Goal: Task Accomplishment & Management: Use online tool/utility

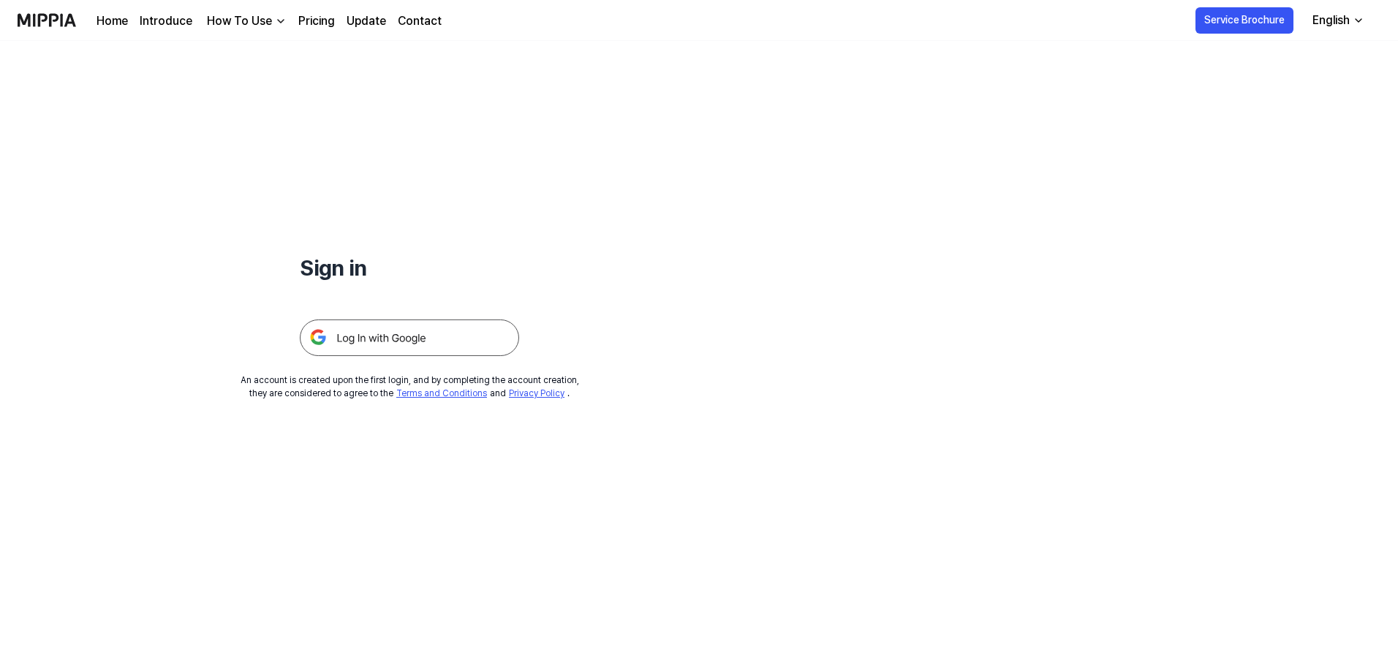
click at [355, 339] on img at bounding box center [409, 338] width 219 height 37
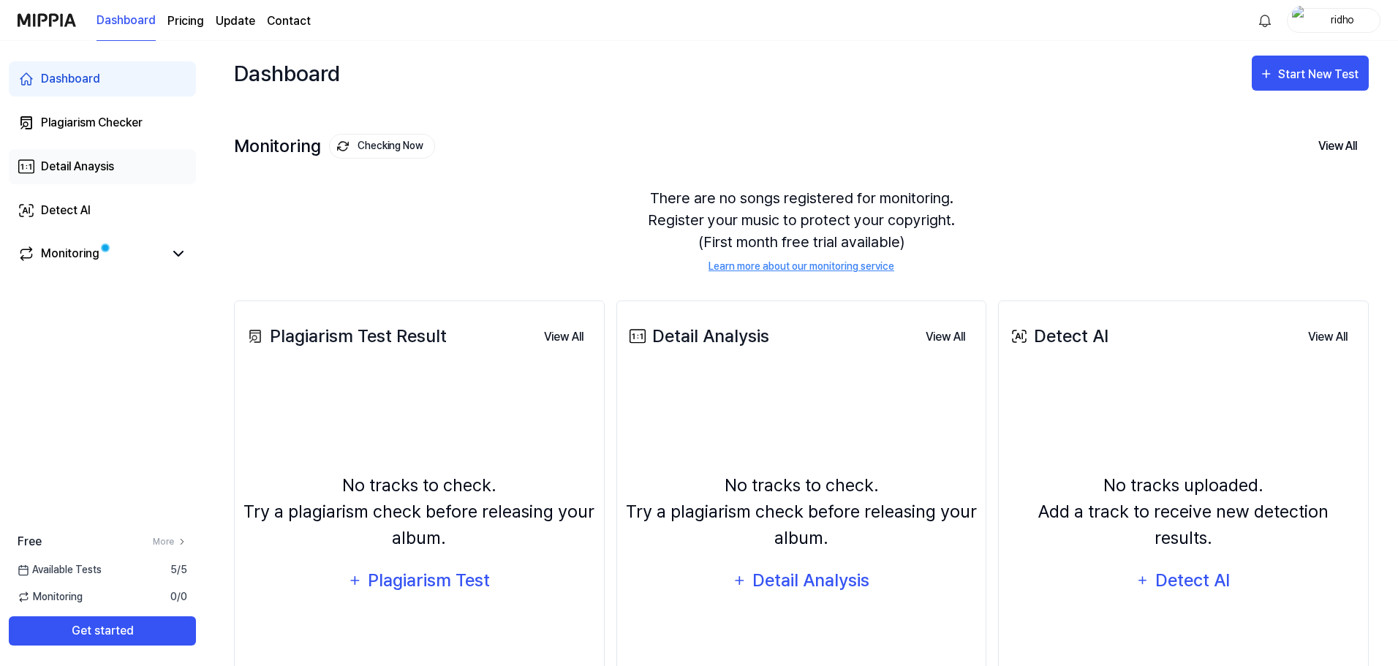
click at [116, 170] on link "Detail Anaysis" at bounding box center [102, 166] width 187 height 35
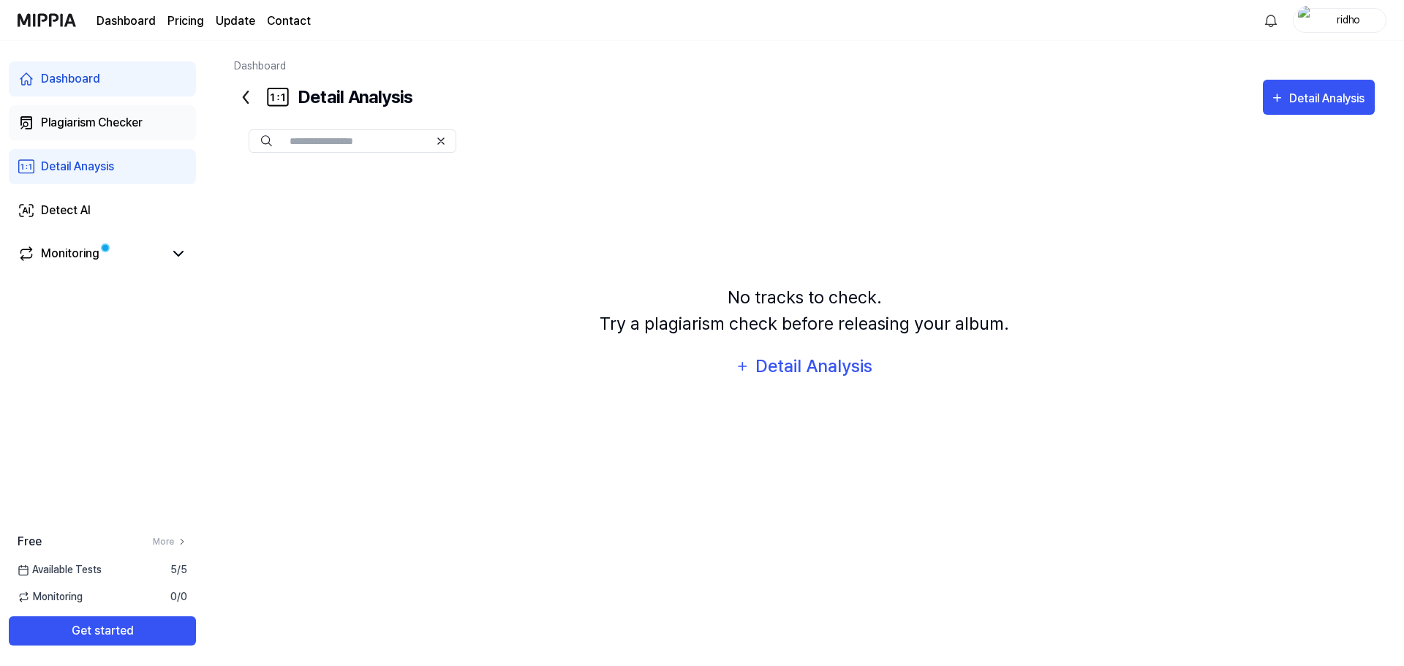
click at [97, 140] on link "Plagiarism Checker" at bounding box center [102, 122] width 187 height 35
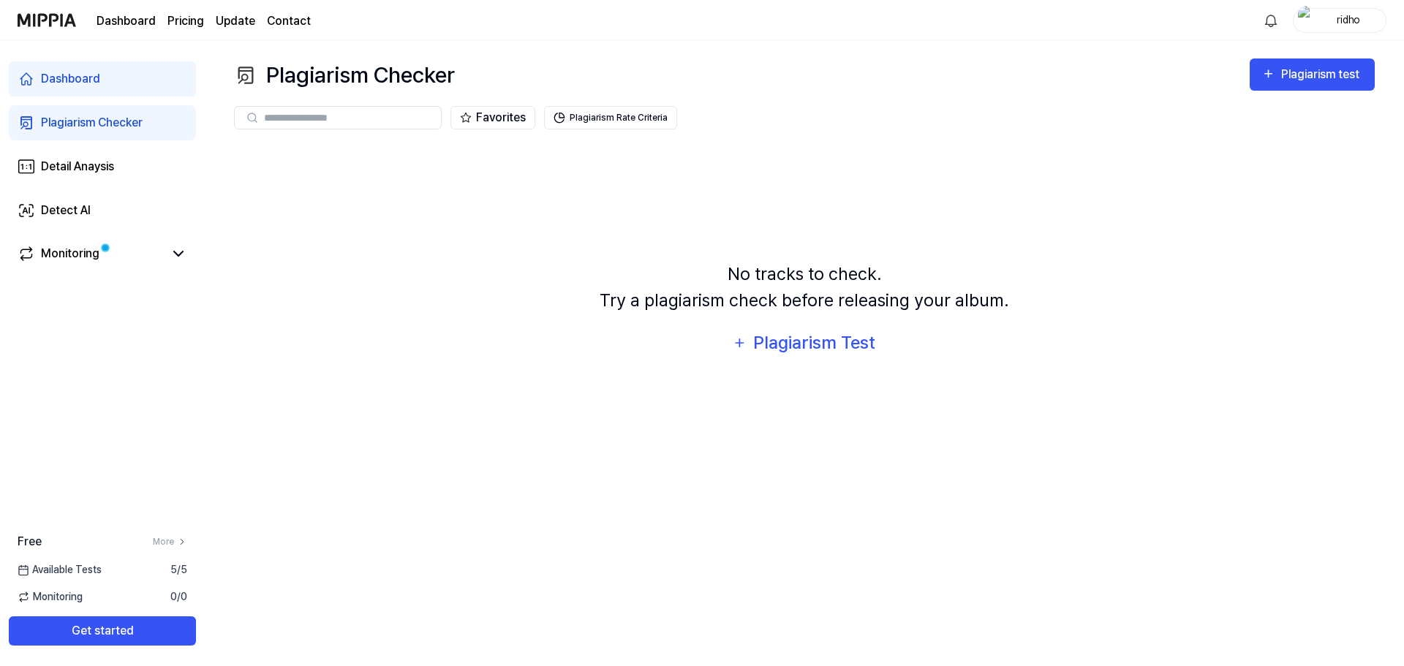
click at [110, 129] on div "Plagiarism Checker" at bounding box center [92, 123] width 102 height 18
click at [1302, 87] on button "Plagiarism test" at bounding box center [1312, 75] width 125 height 32
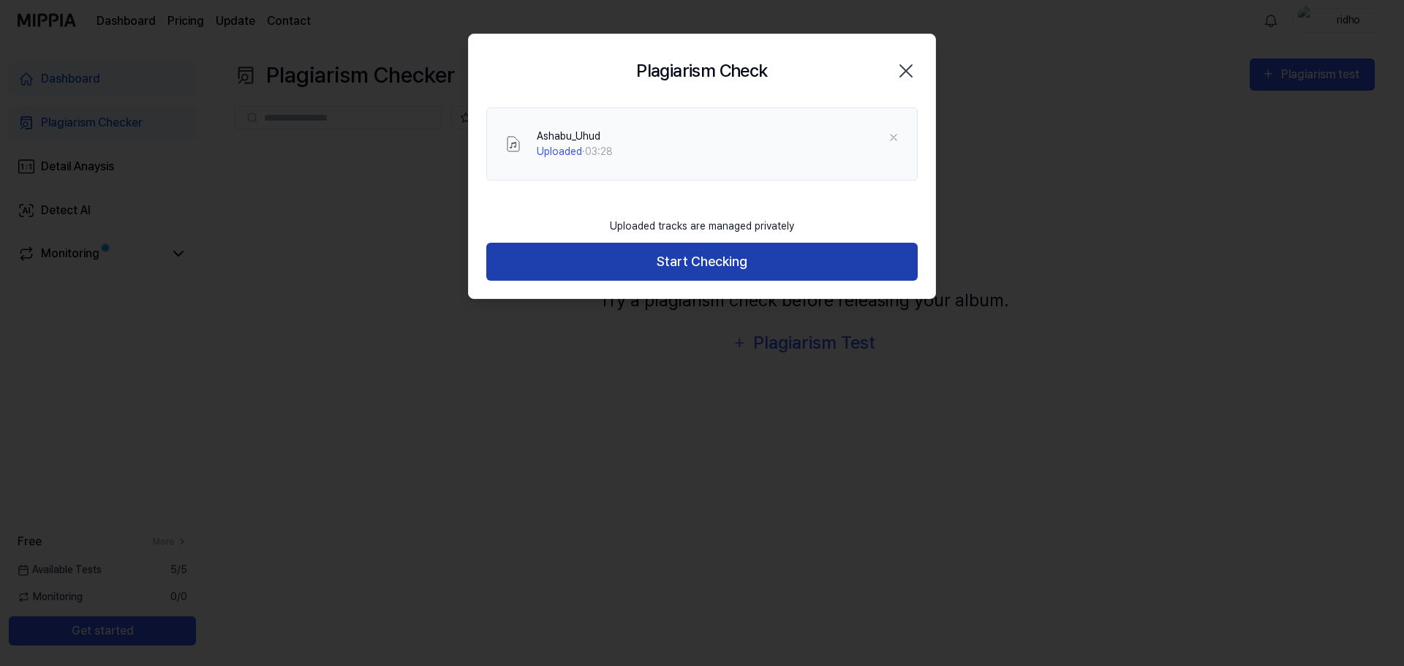
click at [707, 268] on button "Start Checking" at bounding box center [701, 262] width 431 height 39
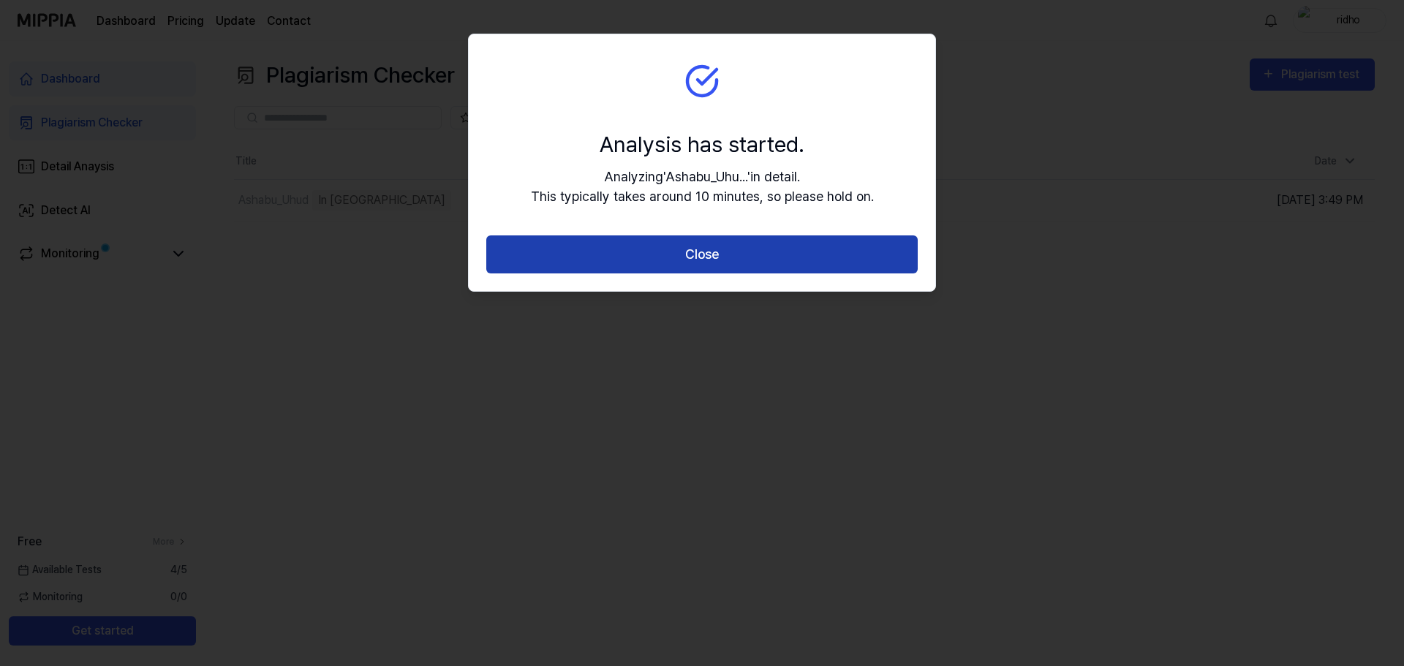
click at [745, 257] on button "Close" at bounding box center [701, 254] width 431 height 39
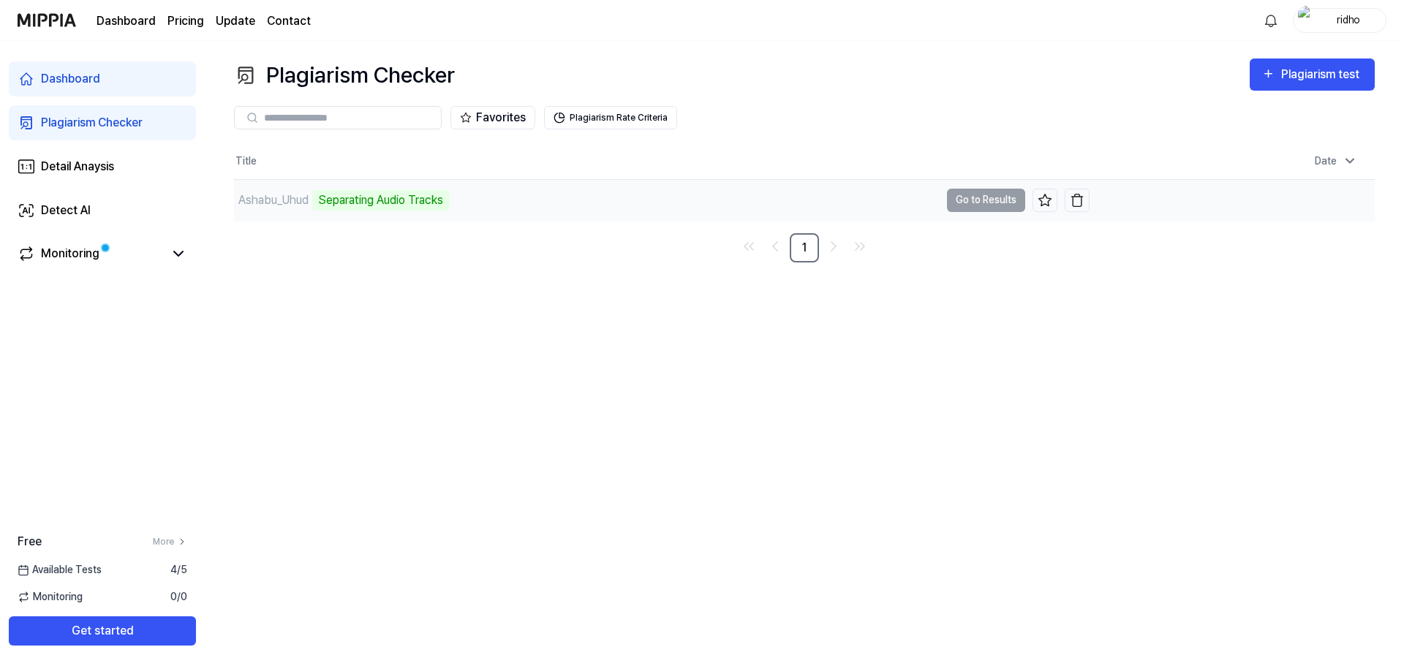
click at [998, 198] on td "Ashabu_Uhud Separating Audio Tracks Go to Results" at bounding box center [662, 200] width 856 height 41
click at [63, 206] on div "Detect AI" at bounding box center [66, 211] width 50 height 18
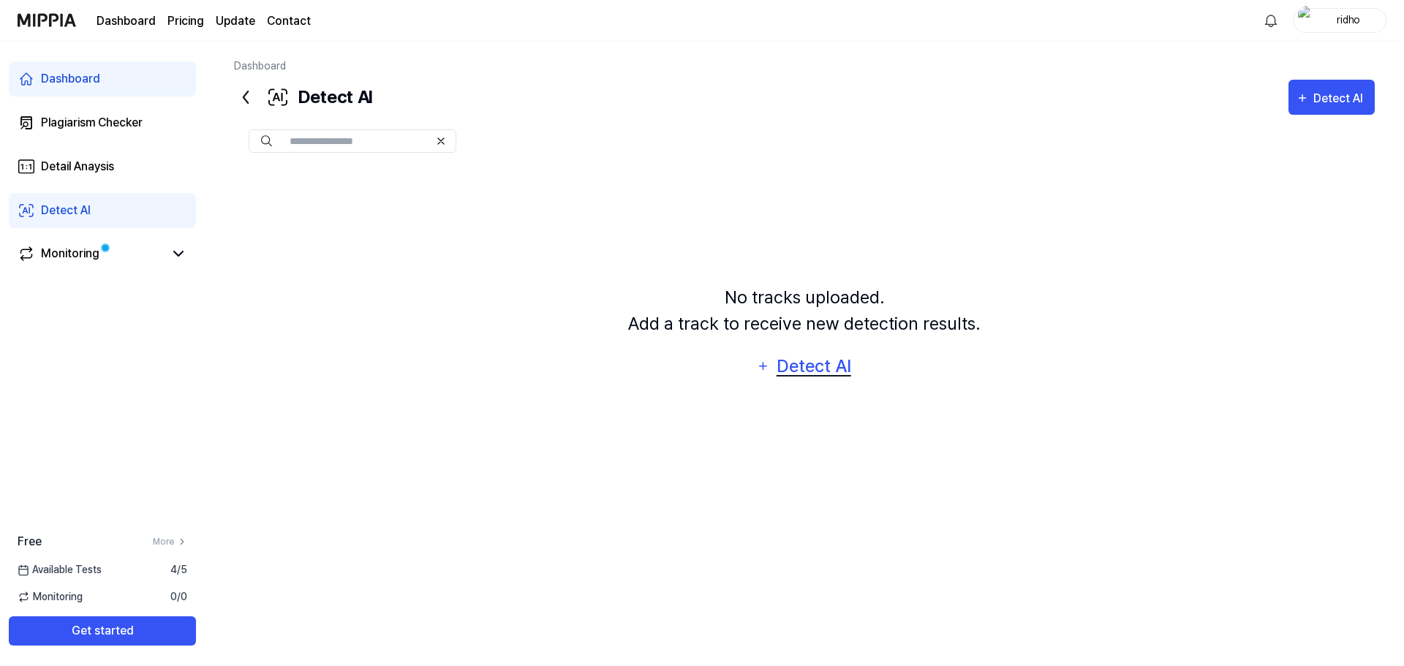
click at [791, 350] on button "Detect AI" at bounding box center [804, 366] width 114 height 35
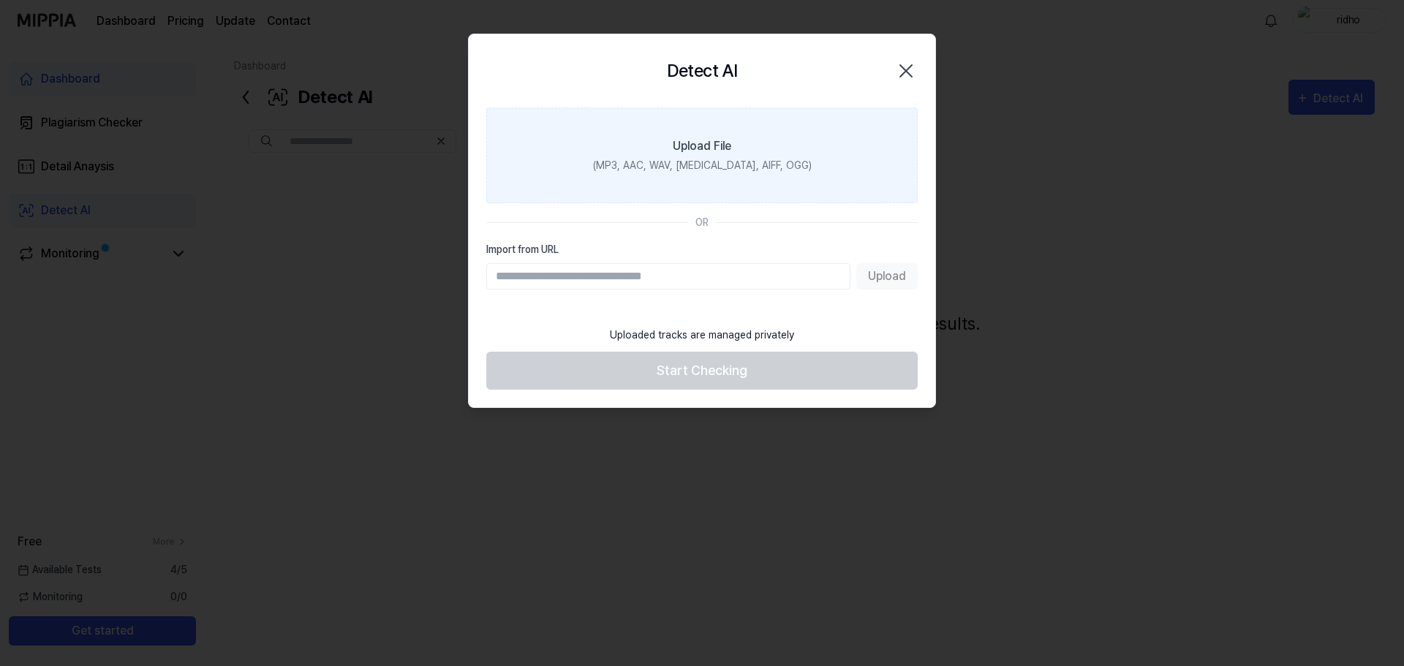
click at [719, 162] on div "(MP3, AAC, WAV, [MEDICAL_DATA], AIFF, OGG)" at bounding box center [702, 165] width 219 height 15
click at [0, 0] on input "Upload File (MP3, AAC, WAV, [MEDICAL_DATA], AIFF, OGG)" at bounding box center [0, 0] width 0 height 0
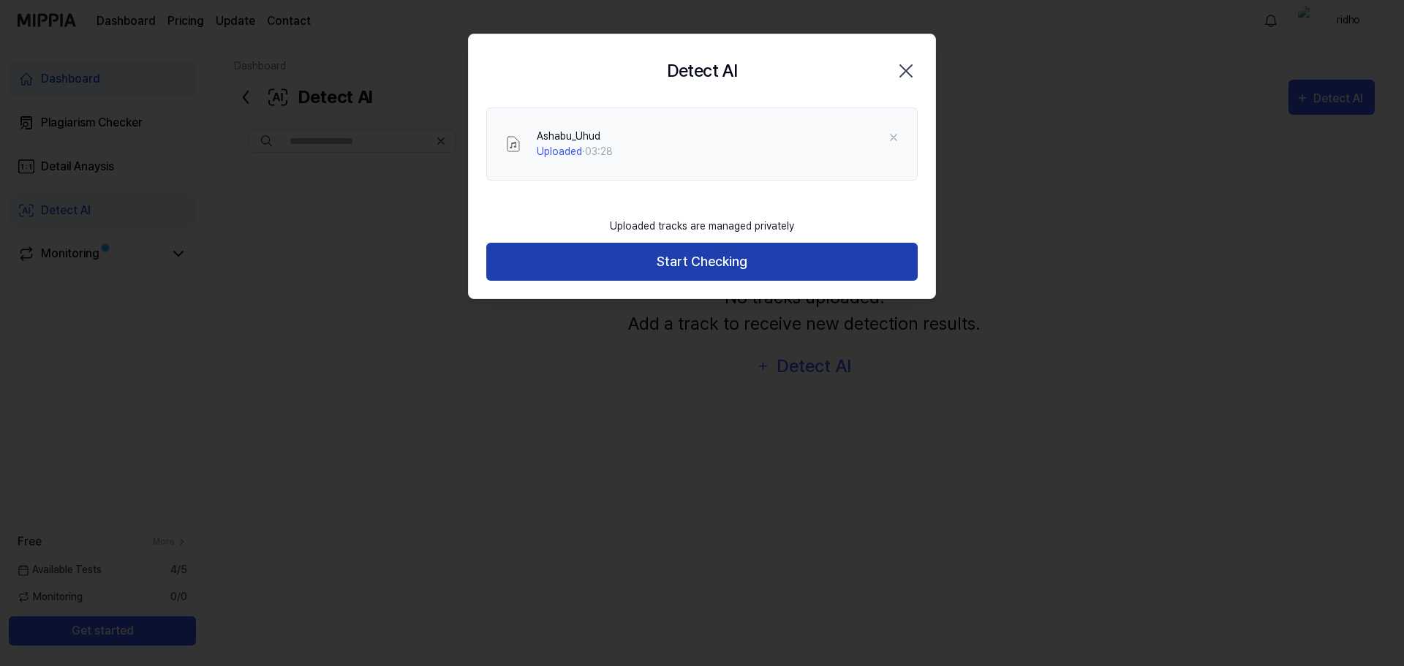
click at [773, 263] on button "Start Checking" at bounding box center [701, 262] width 431 height 39
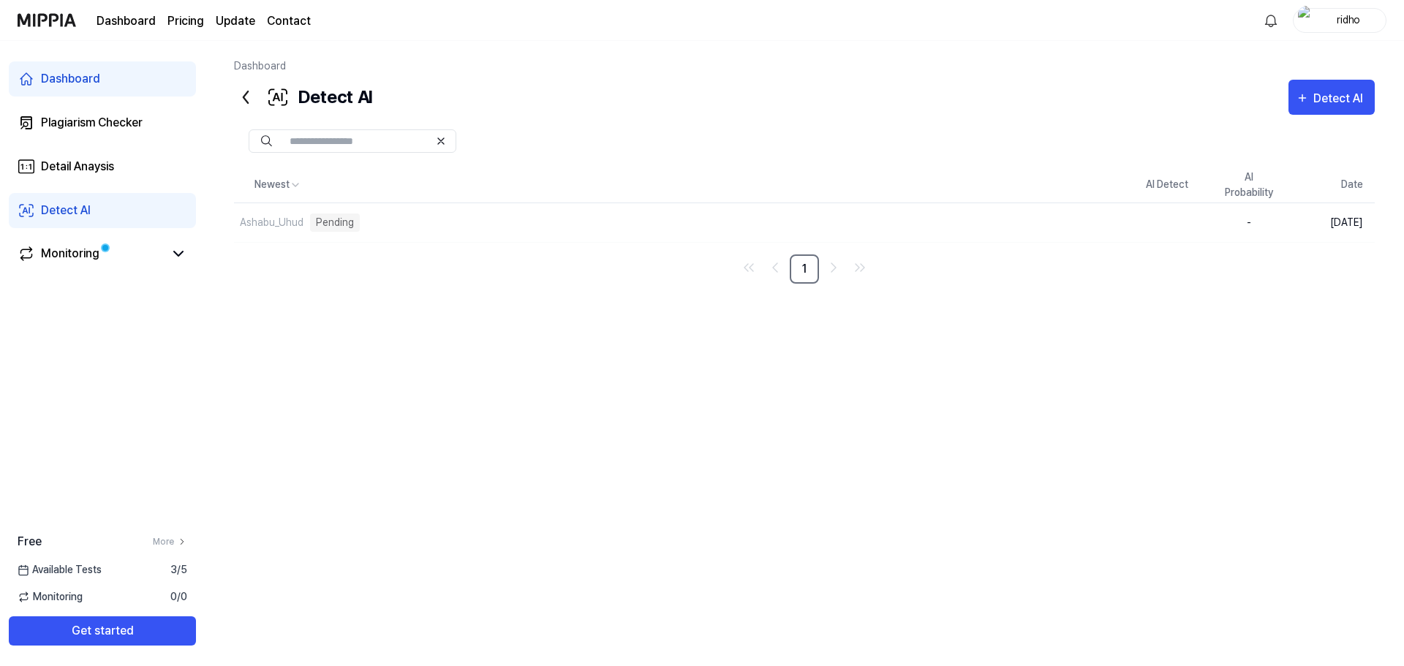
click at [720, 324] on div "Newest AI Detect AI Probability Date Ashabu_Uhud Pending Delete - [DATE] 1" at bounding box center [804, 383] width 1141 height 433
click at [498, 288] on div "Newest AI Detect AI Probability Date Ashabu_Uhud Pending Delete - [DATE] 1" at bounding box center [804, 383] width 1141 height 433
click at [342, 220] on div "Pending" at bounding box center [335, 223] width 50 height 18
click at [97, 121] on div "Plagiarism Checker" at bounding box center [92, 123] width 102 height 18
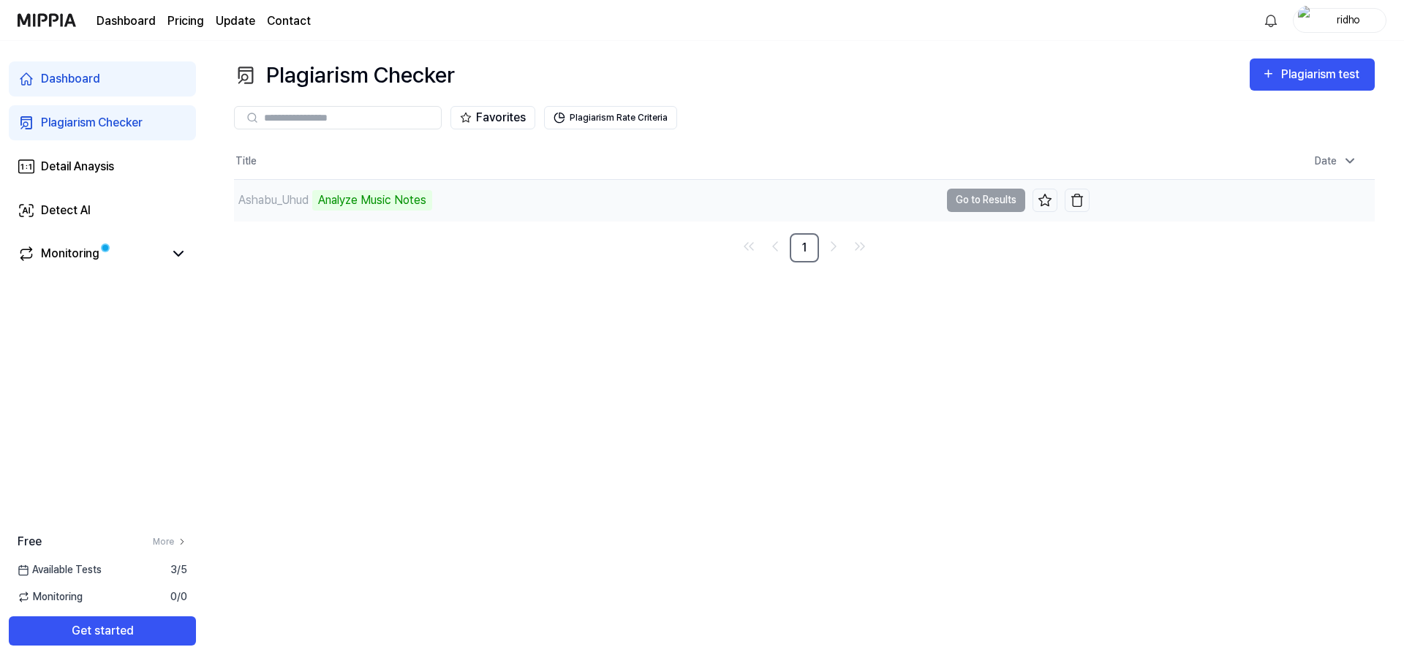
click at [429, 203] on div "Analyze Music Notes" at bounding box center [372, 200] width 120 height 20
click at [954, 199] on td "Ashabu_Uhud Analyze Music Notes Go to Results" at bounding box center [662, 200] width 856 height 41
click at [971, 199] on td "Ashabu_Uhud Analyze Music Notes Go to Results" at bounding box center [662, 200] width 856 height 41
click at [236, 204] on div "Ashabu_Uhud" at bounding box center [271, 201] width 75 height 18
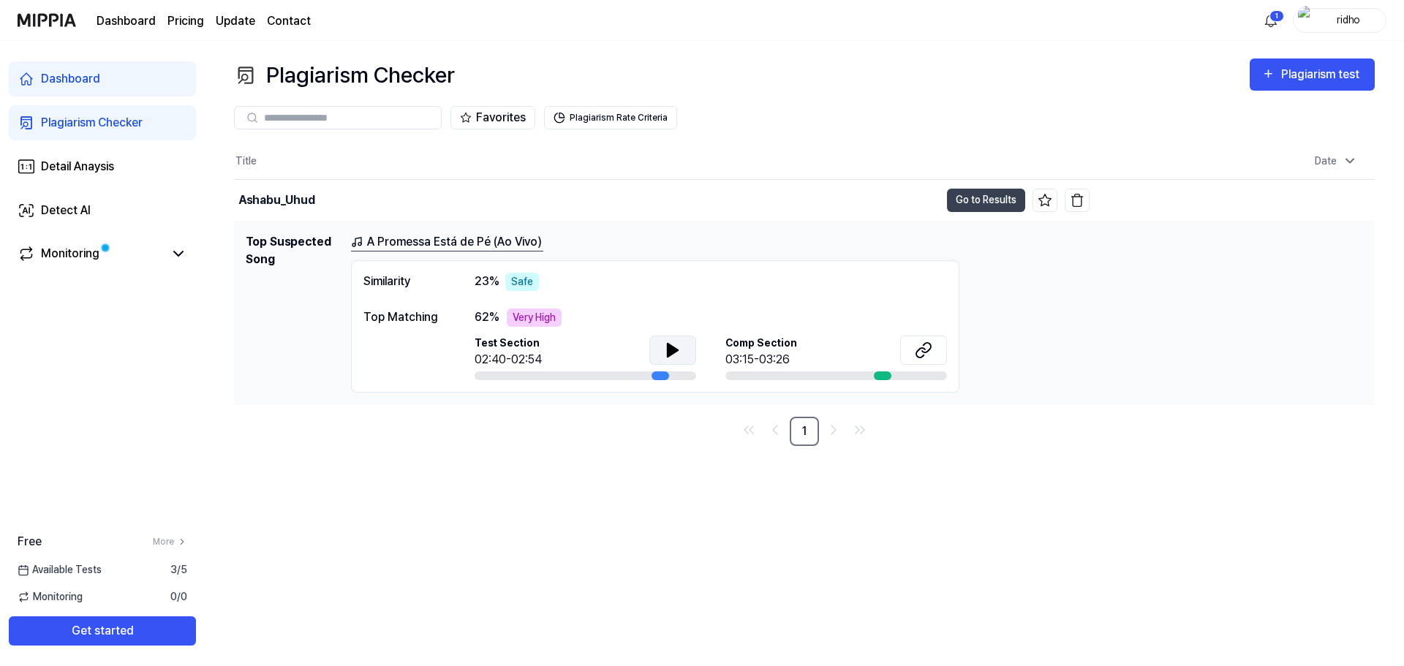
click at [666, 353] on icon at bounding box center [673, 351] width 18 height 18
click at [668, 348] on icon at bounding box center [669, 350] width 3 height 12
click at [929, 349] on icon at bounding box center [924, 351] width 18 height 18
click at [524, 321] on div "Very High" at bounding box center [534, 318] width 55 height 18
click at [521, 245] on link "A Promessa Está de Pé (Ao Vivo)" at bounding box center [447, 242] width 192 height 18
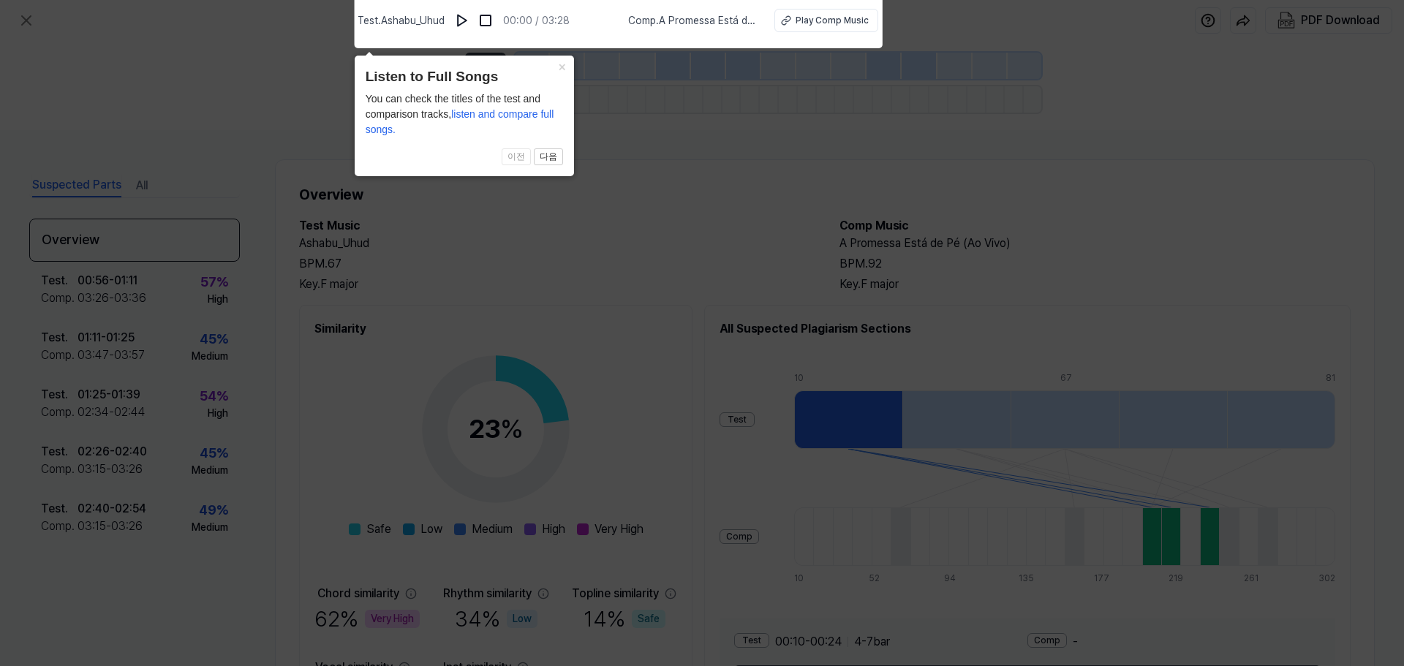
click at [675, 240] on icon at bounding box center [702, 330] width 1404 height 674
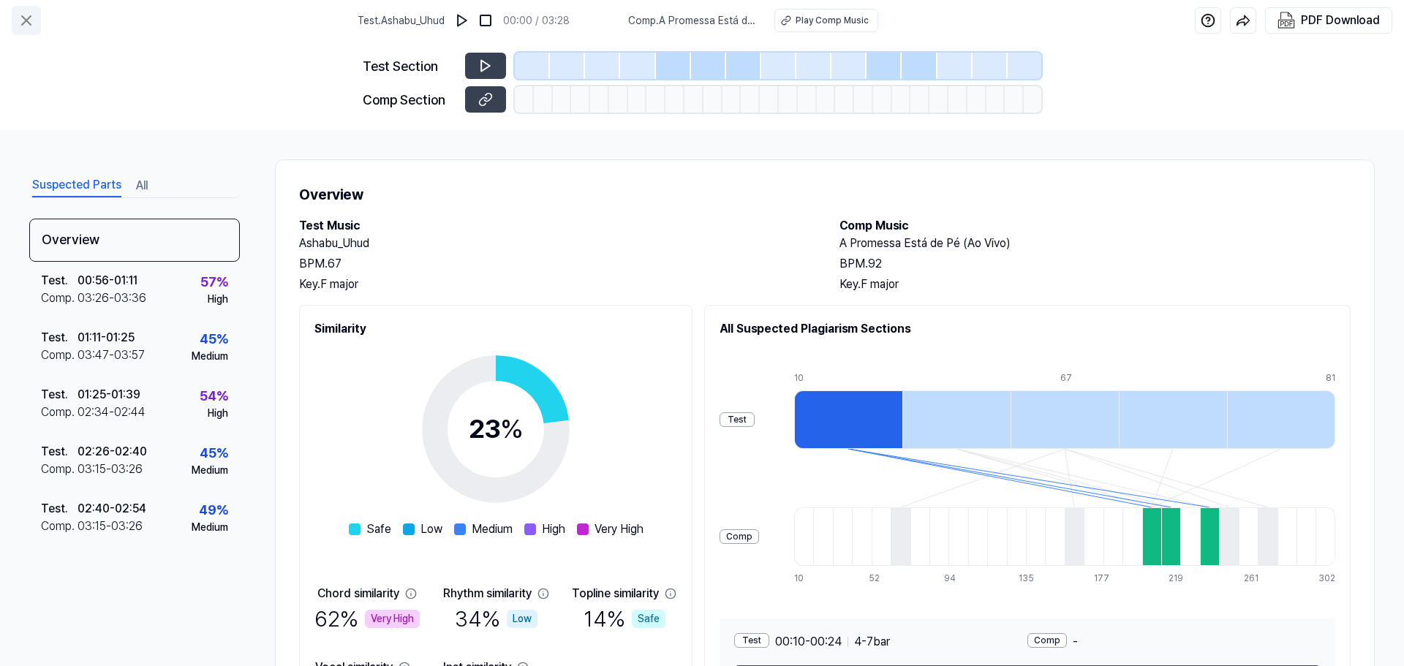
click at [28, 14] on icon at bounding box center [27, 21] width 18 height 18
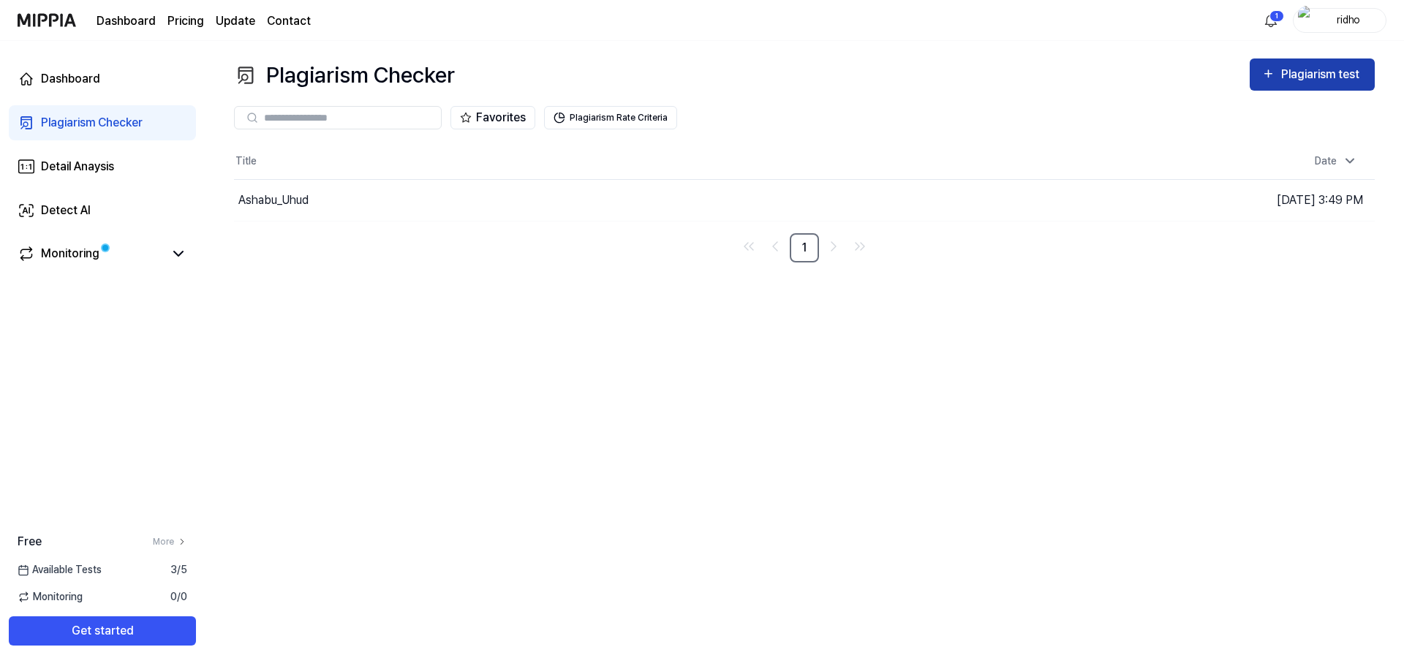
click at [1318, 72] on div "Plagiarism test" at bounding box center [1322, 74] width 82 height 19
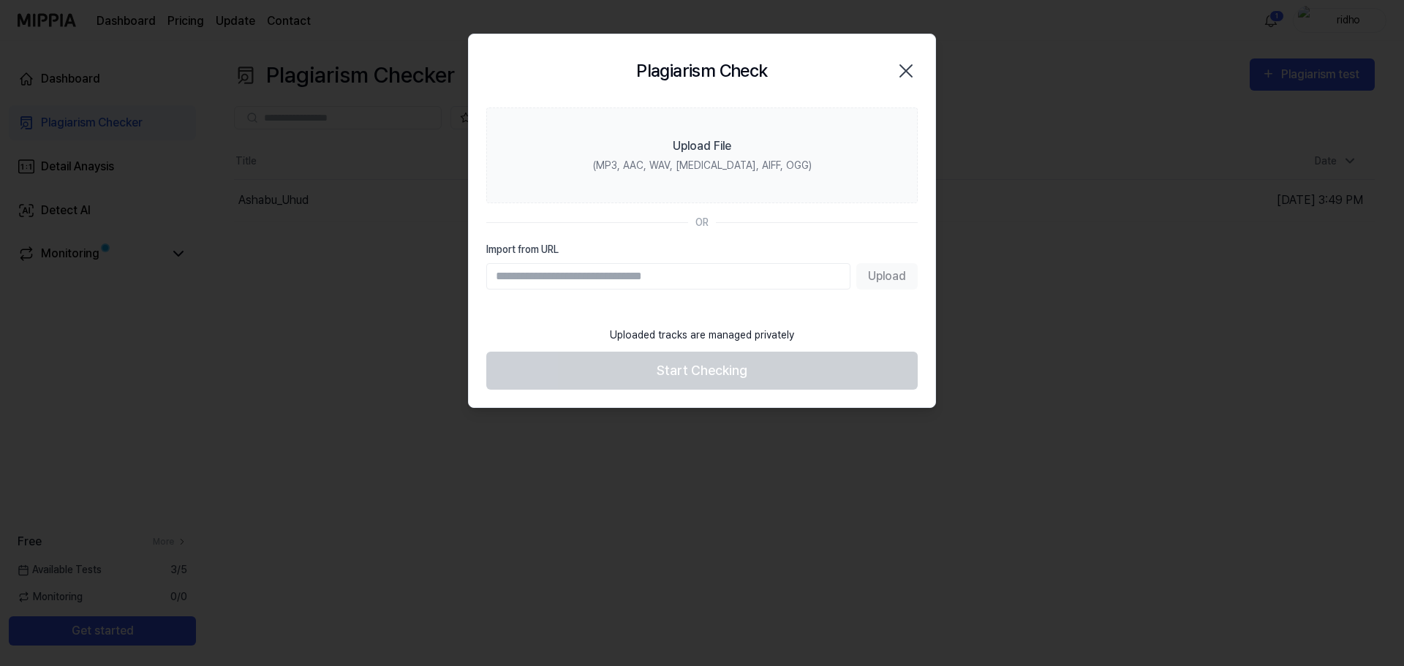
click at [635, 282] on input "Import from URL" at bounding box center [668, 276] width 364 height 26
click at [675, 275] on input "Import from URL" at bounding box center [668, 276] width 364 height 26
paste input "**********"
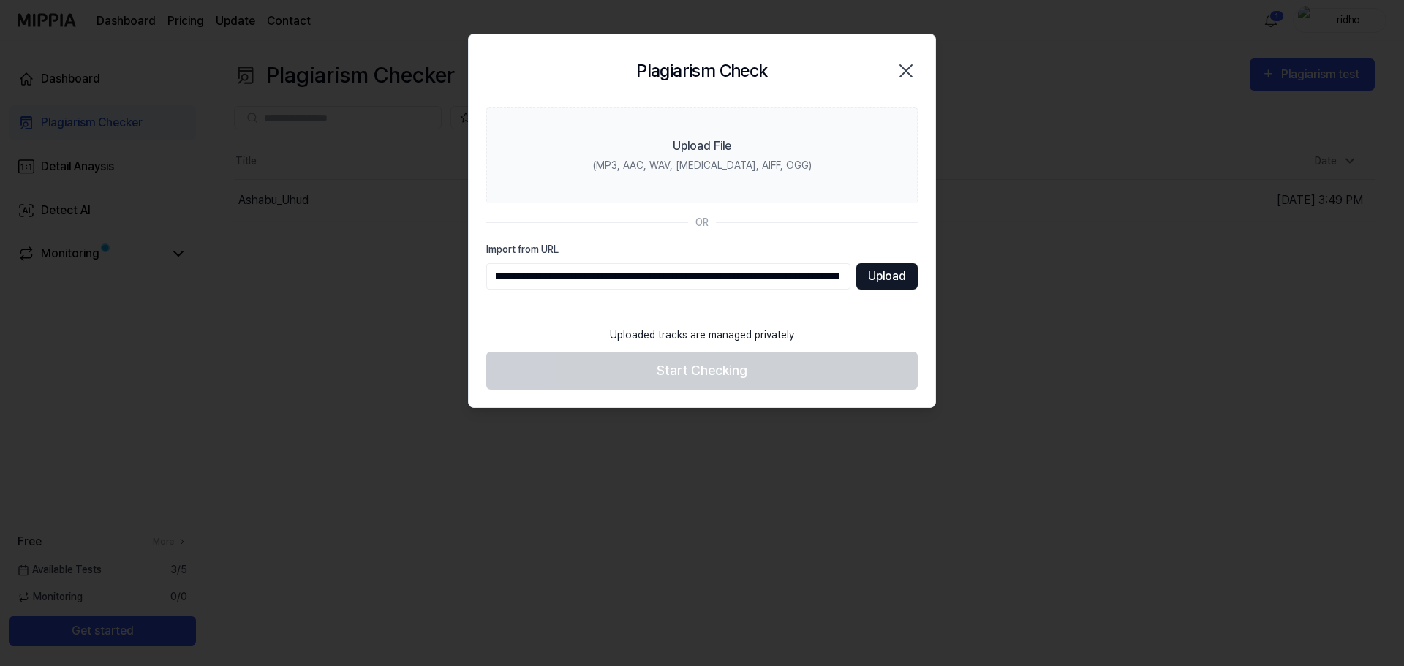
type input "**********"
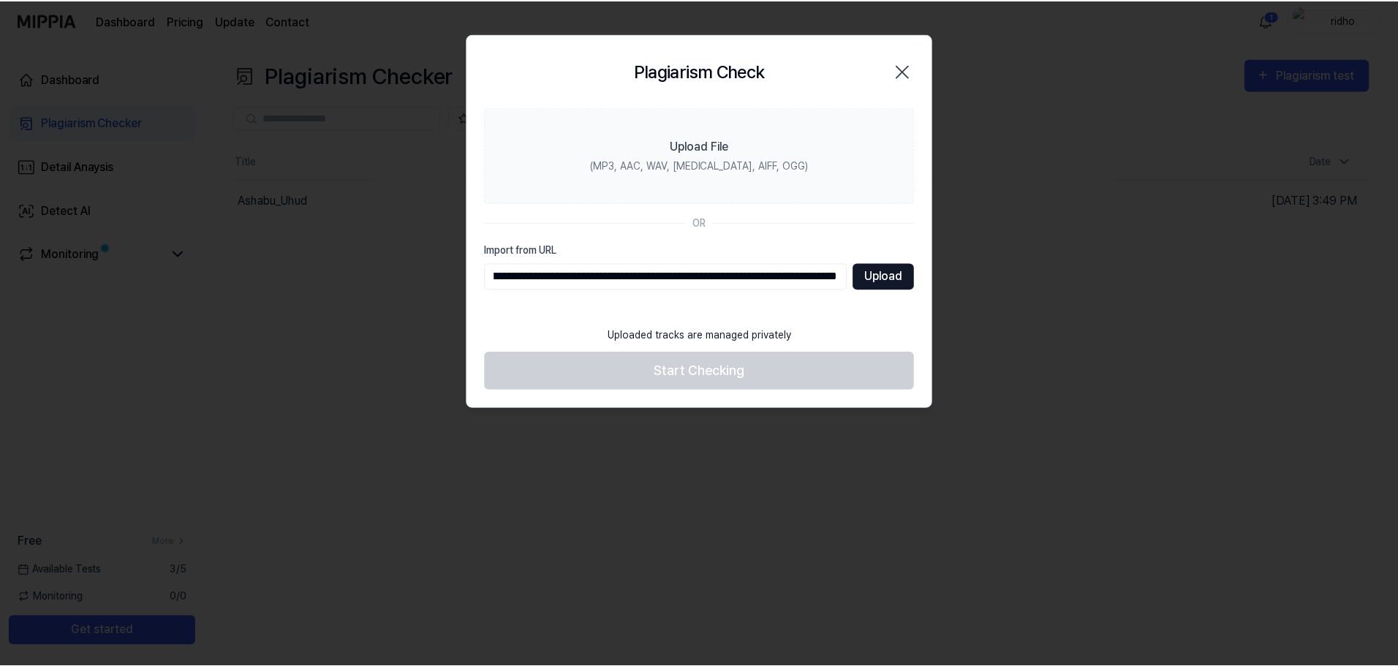
scroll to position [0, 0]
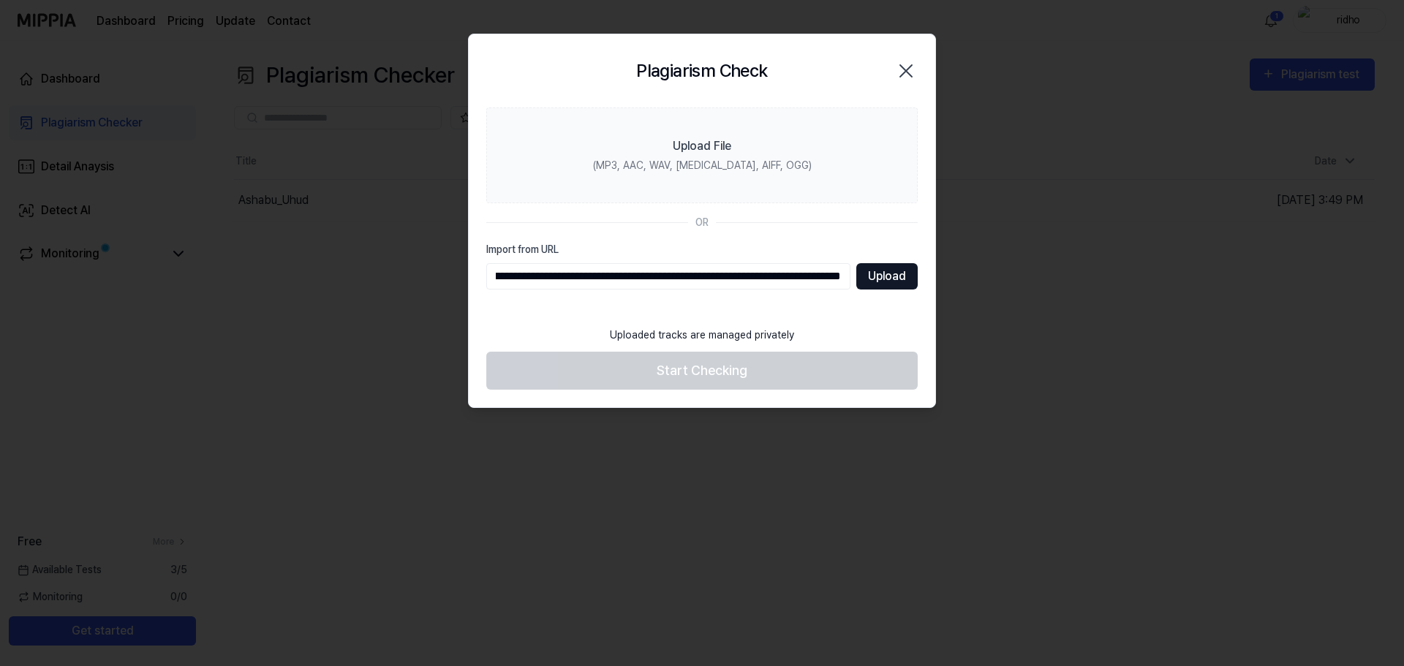
click at [878, 275] on button "Upload" at bounding box center [886, 276] width 61 height 26
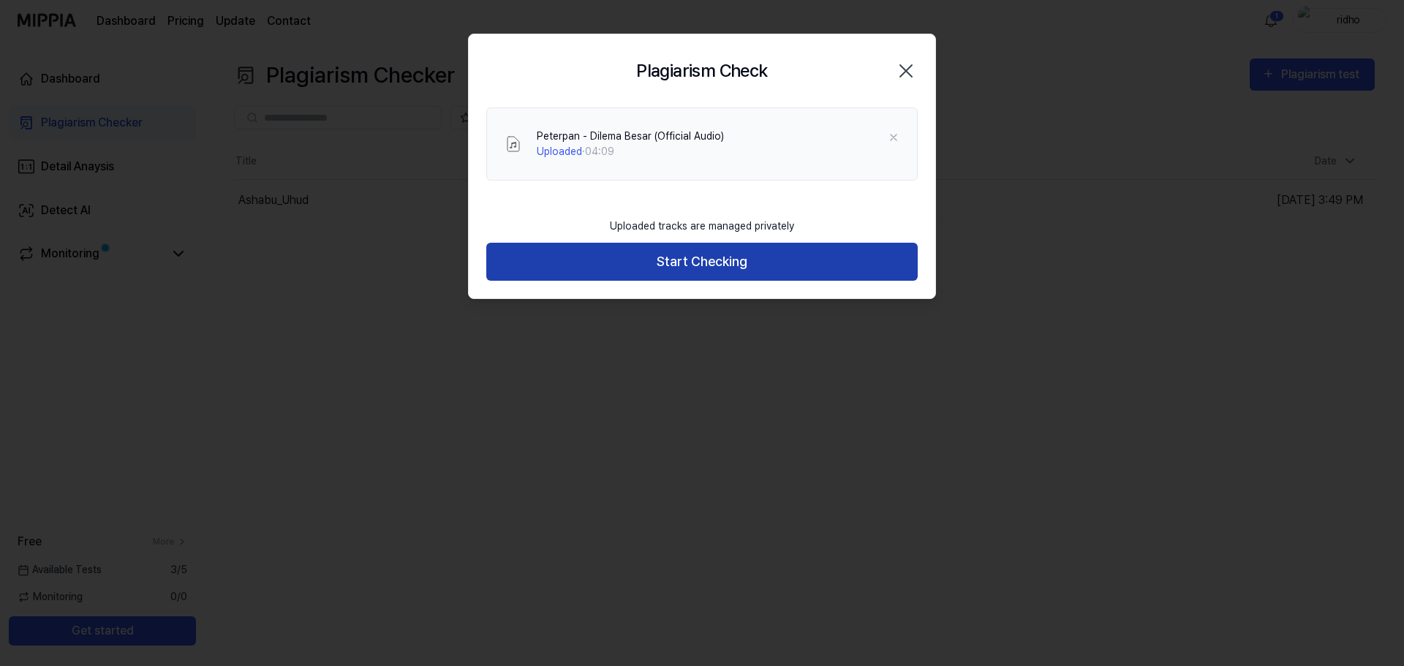
click at [703, 262] on button "Start Checking" at bounding box center [701, 262] width 431 height 39
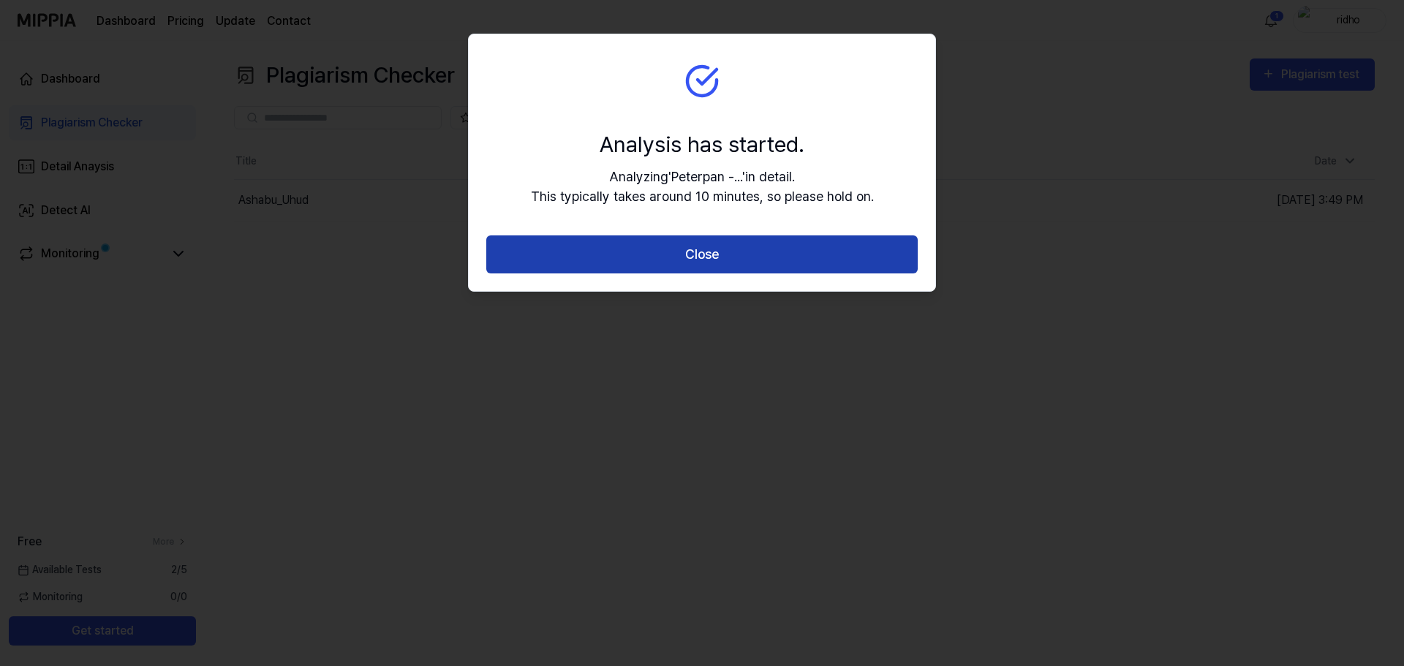
click at [704, 259] on button "Close" at bounding box center [701, 254] width 431 height 39
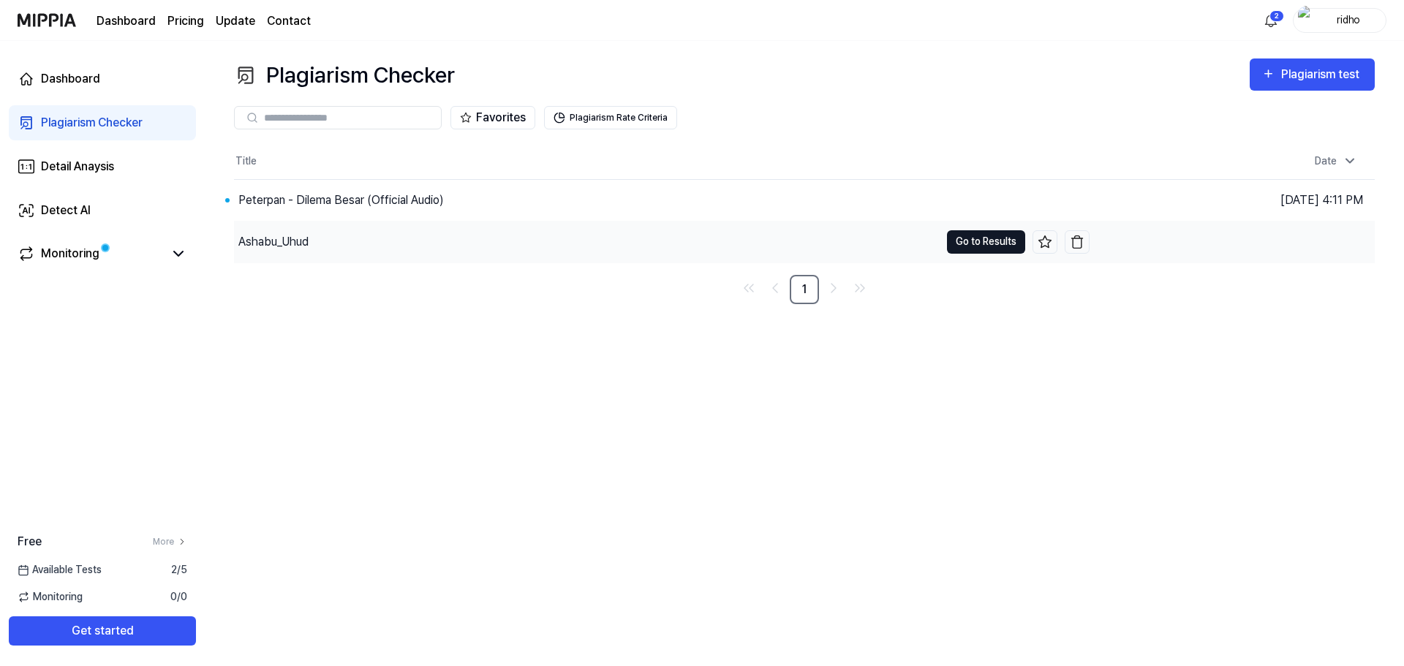
click at [964, 236] on button "Go to Results" at bounding box center [986, 241] width 78 height 23
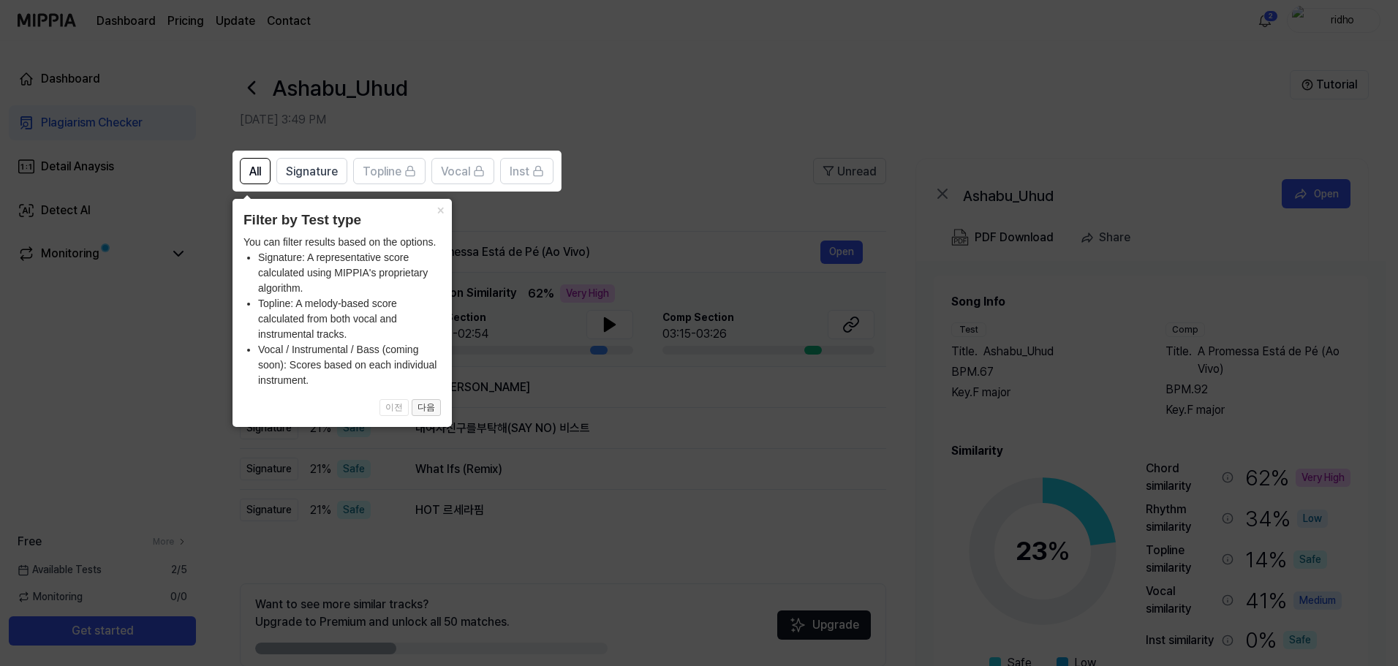
click at [428, 408] on button "다음" at bounding box center [426, 408] width 29 height 18
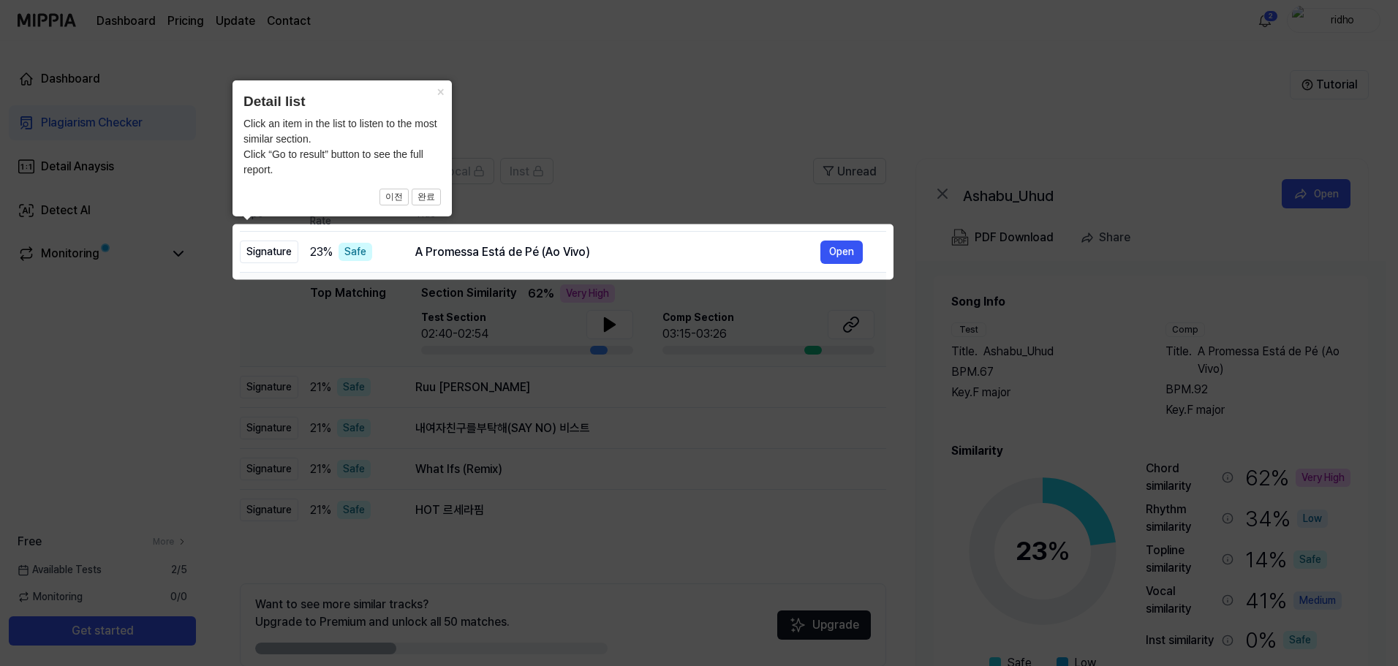
click at [611, 445] on icon at bounding box center [702, 333] width 1404 height 666
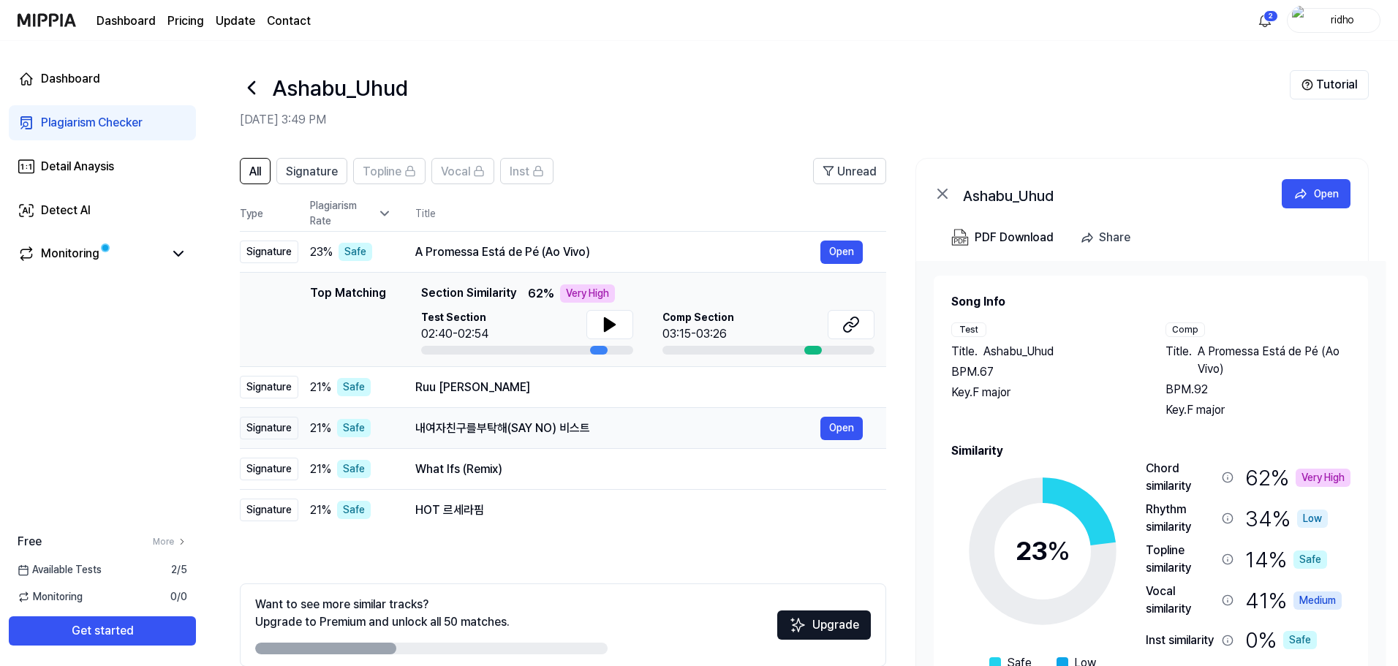
click at [694, 445] on td "내여자친구를부탁해(SAY NO) 비스트 Open" at bounding box center [639, 428] width 494 height 41
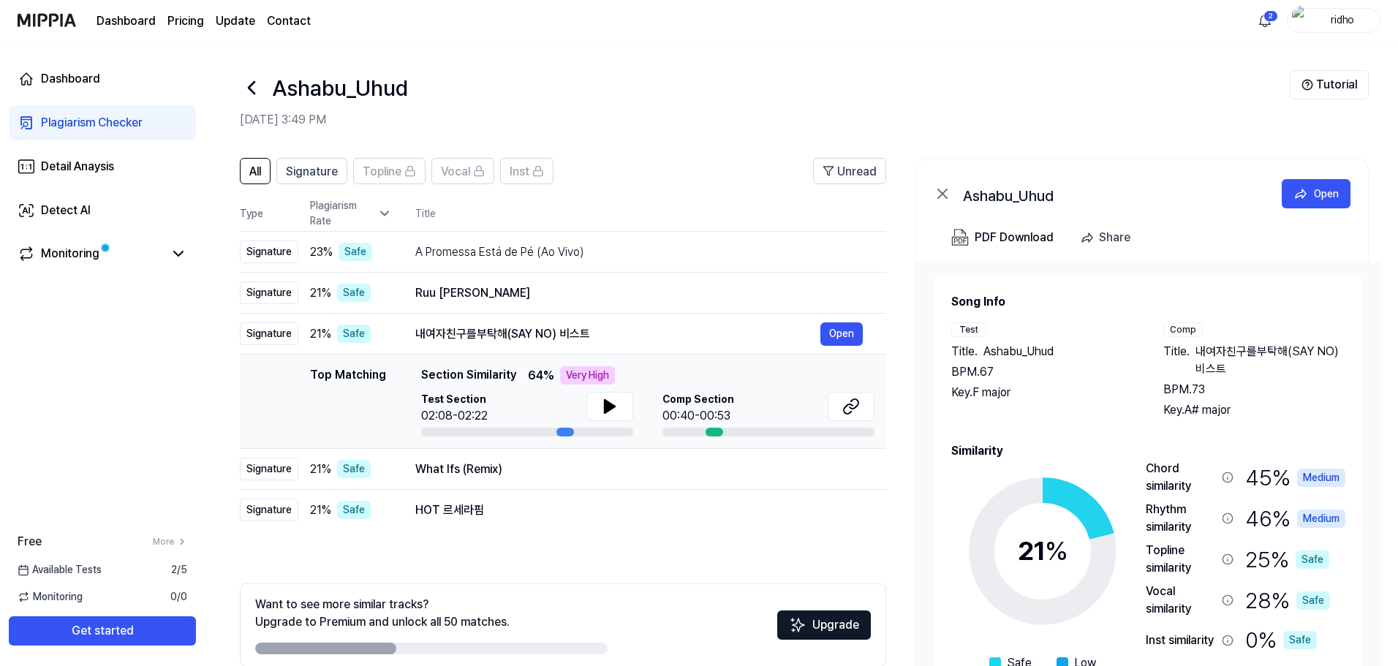
click at [676, 573] on div "All Signature Topline Vocal Inst Unread All Signature Topline Vocal Inst Type P…" at bounding box center [563, 433] width 646 height 550
click at [480, 287] on div "Ruu [PERSON_NAME]" at bounding box center [617, 293] width 405 height 18
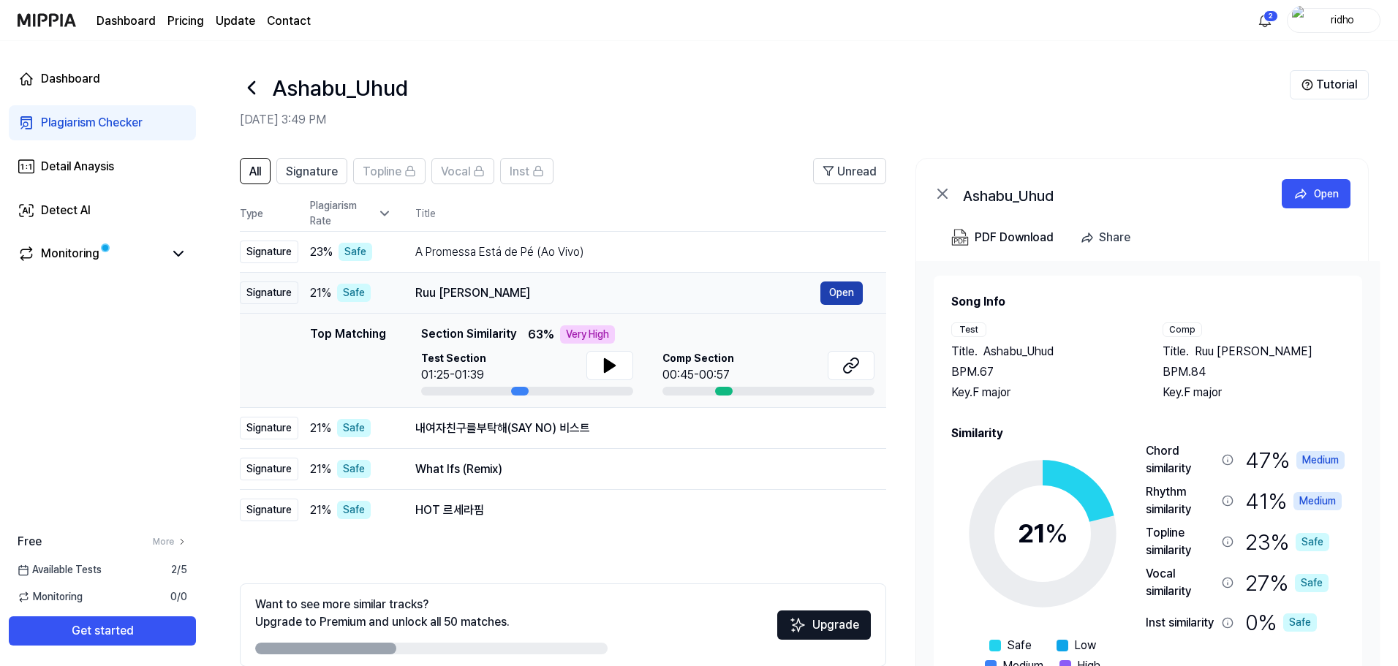
click at [842, 301] on button "Open" at bounding box center [842, 293] width 42 height 23
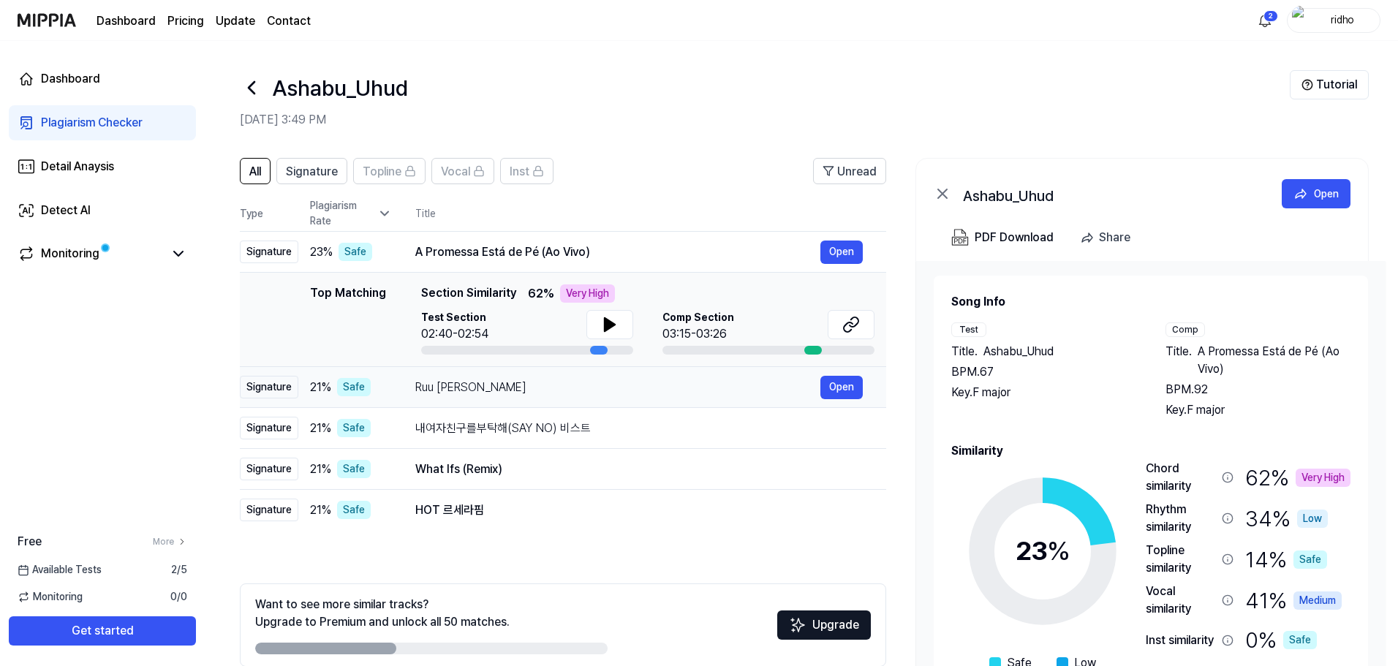
click at [561, 399] on div "Ruu [PERSON_NAME] Open" at bounding box center [639, 387] width 448 height 23
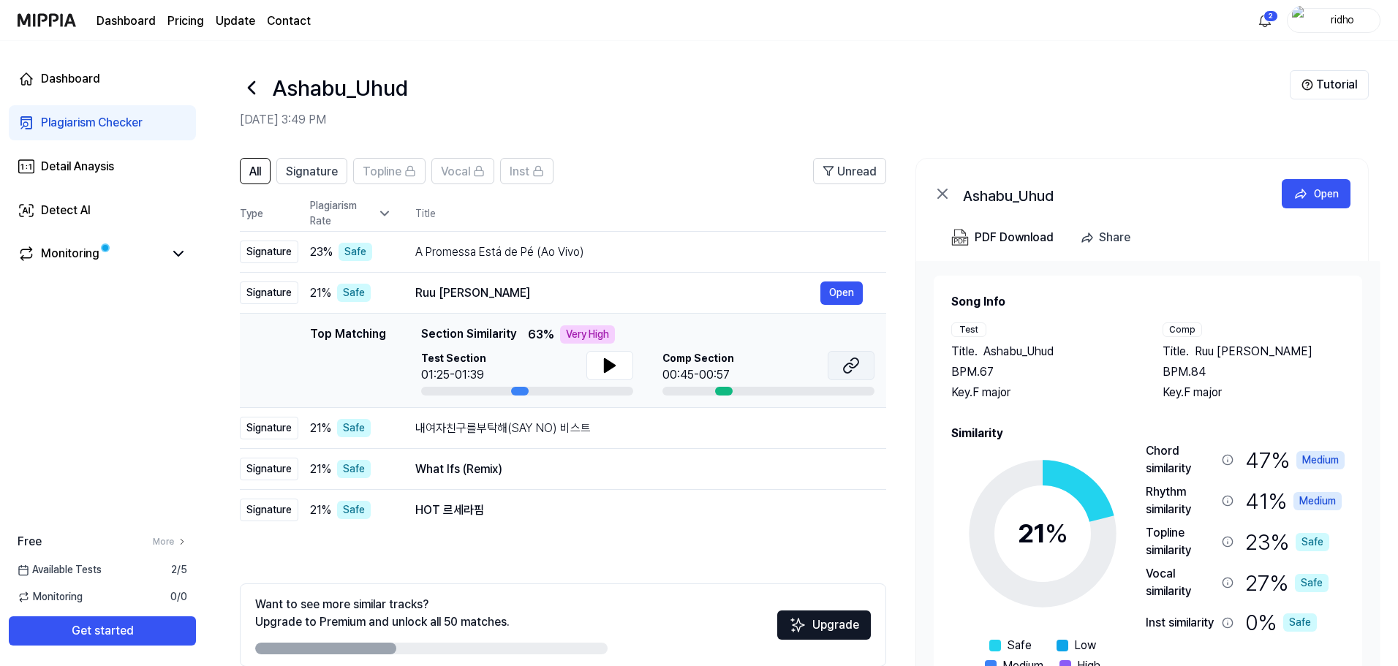
click at [847, 361] on icon at bounding box center [851, 366] width 18 height 18
click at [557, 464] on div "What Ifs (Remix)" at bounding box center [617, 470] width 405 height 18
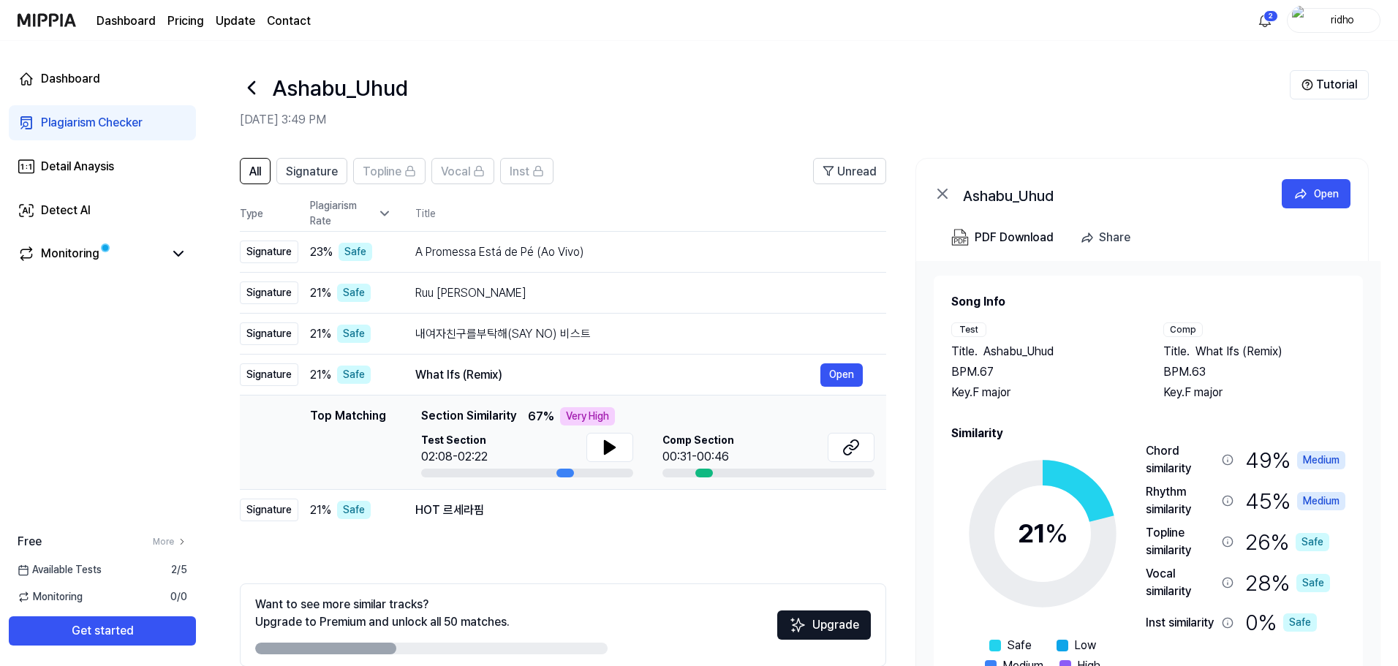
click at [255, 84] on icon at bounding box center [251, 87] width 23 height 23
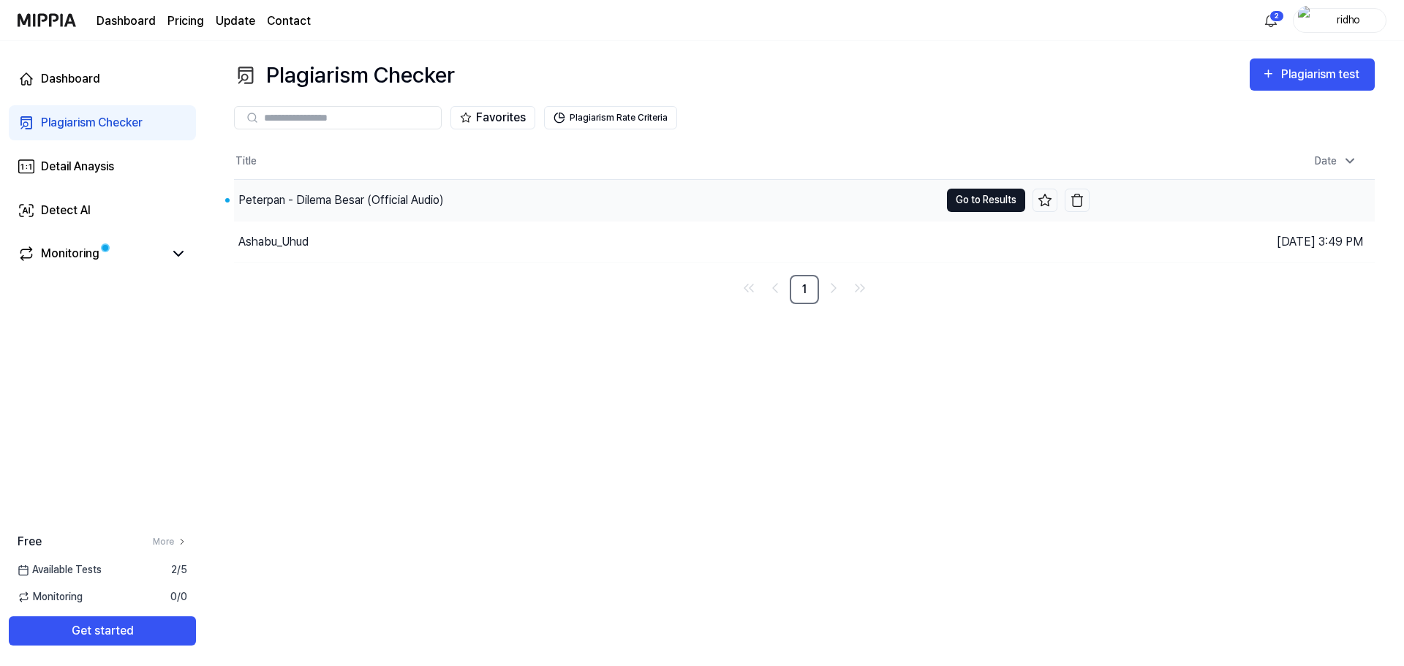
click at [969, 198] on button "Go to Results" at bounding box center [986, 200] width 78 height 23
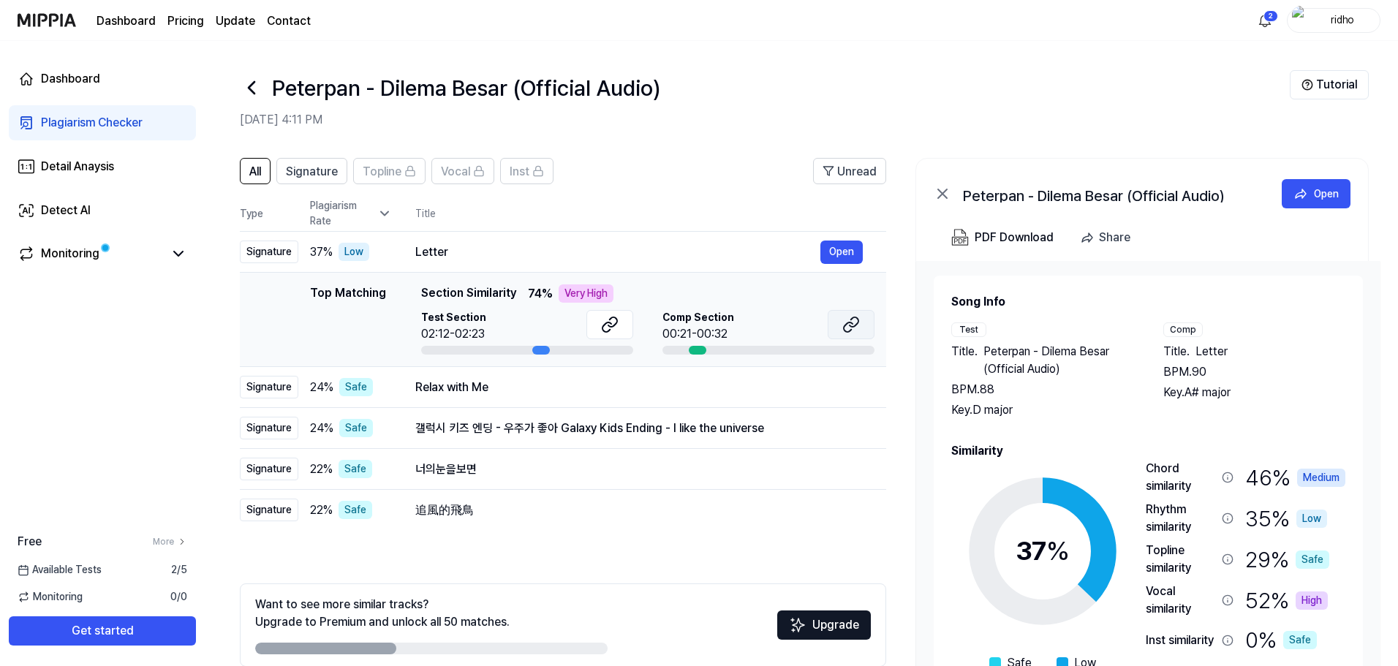
click at [852, 314] on button at bounding box center [851, 324] width 47 height 29
click at [831, 427] on button "Open" at bounding box center [842, 428] width 42 height 23
click at [569, 427] on div "갤럭시 키즈 엔딩 - 우주가 좋아 Galaxy Kids Ending - I like the universe" at bounding box center [617, 429] width 405 height 18
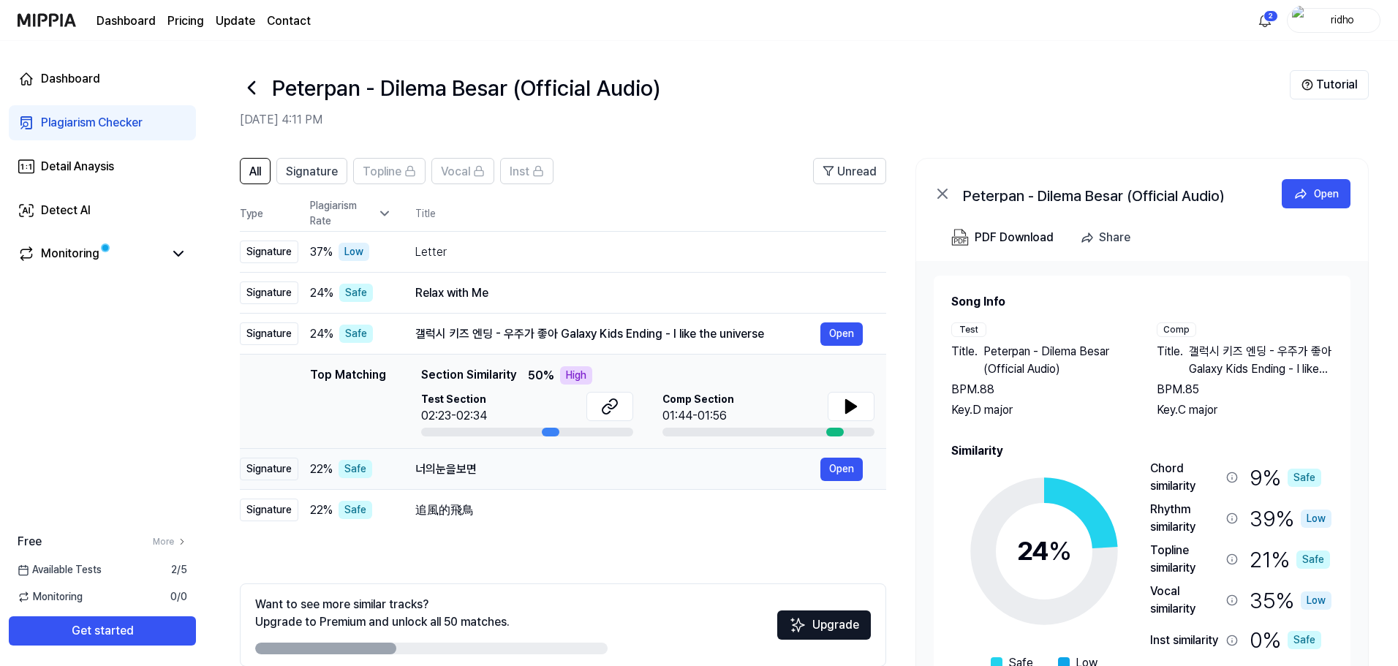
click at [587, 467] on div "너의눈을보면" at bounding box center [617, 470] width 405 height 18
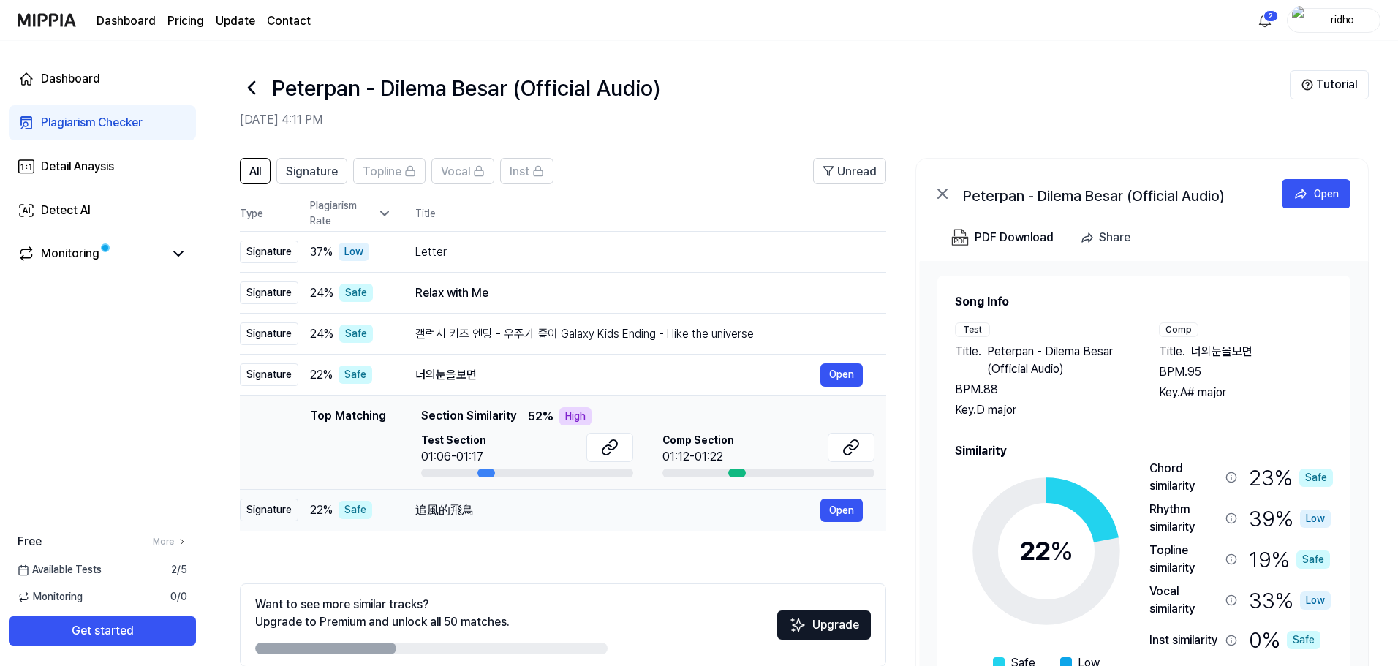
click at [546, 507] on div "追風的飛鳥" at bounding box center [617, 511] width 405 height 18
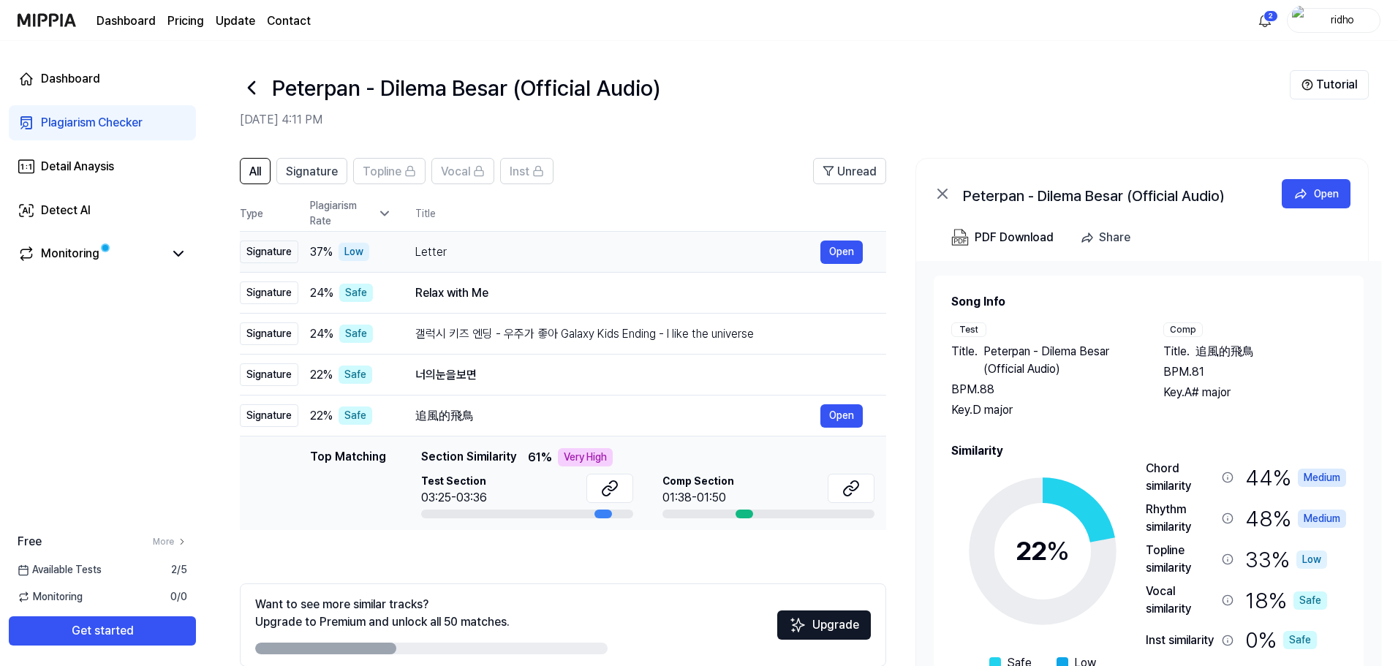
click at [486, 258] on div "Letter" at bounding box center [617, 253] width 405 height 18
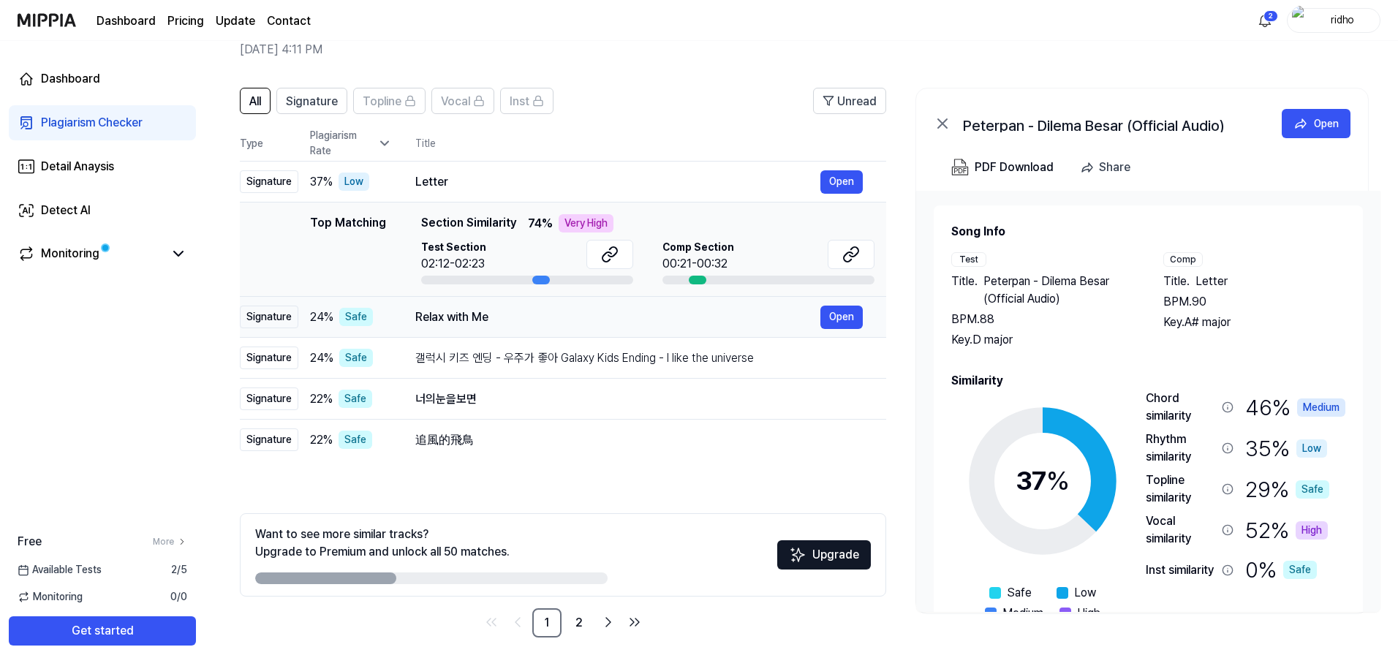
scroll to position [71, 0]
